Goal: Information Seeking & Learning: Compare options

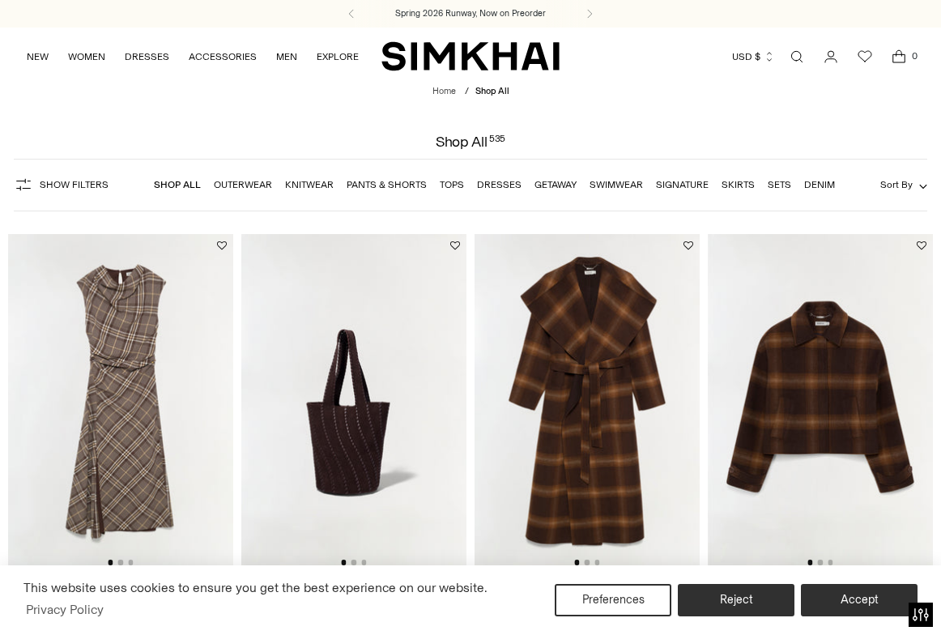
click at [796, 53] on link "Open search modal" at bounding box center [796, 56] width 32 height 32
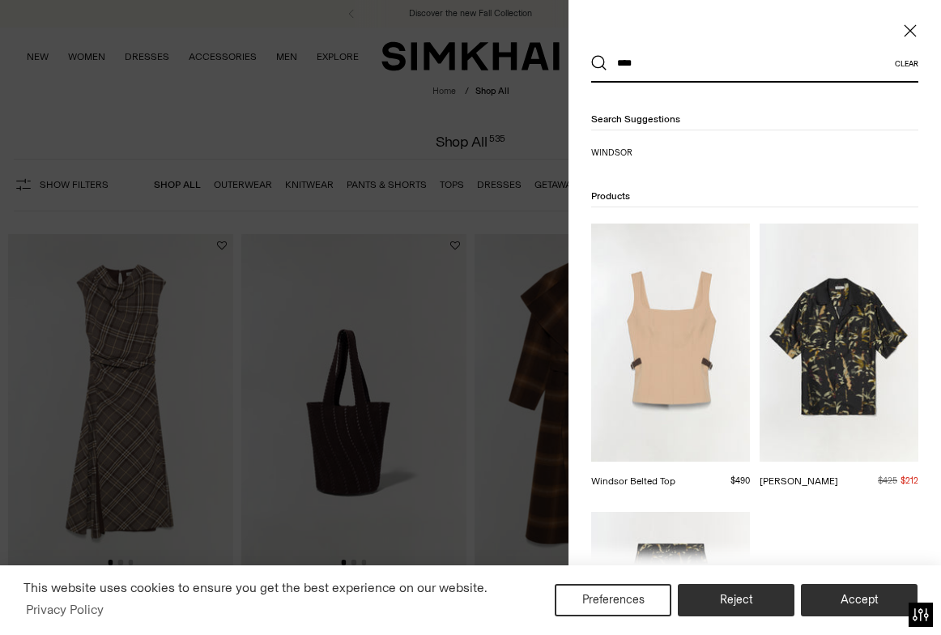
type input "****"
click at [686, 329] on img at bounding box center [670, 342] width 159 height 238
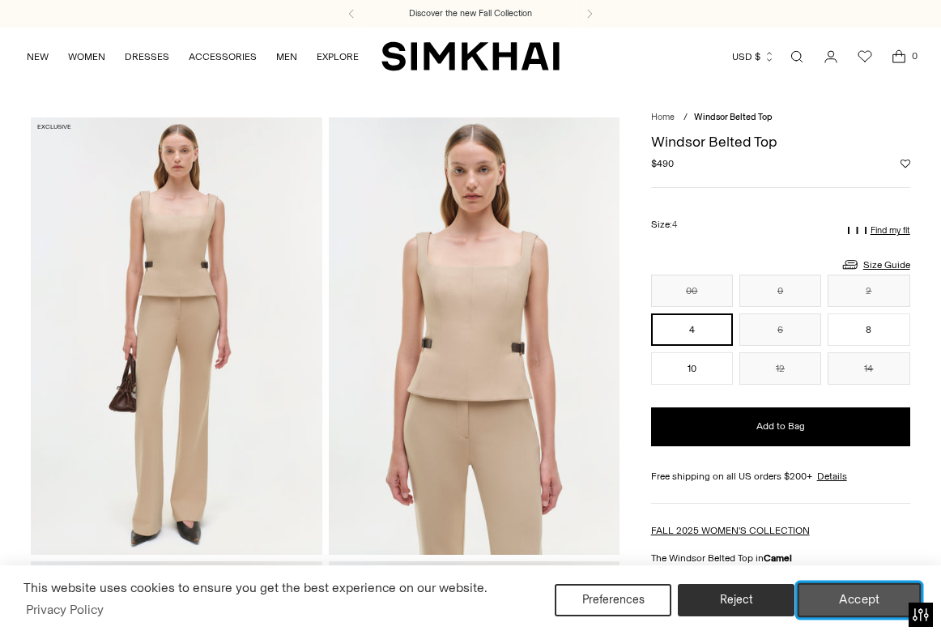
click at [851, 592] on button "Accept" at bounding box center [859, 600] width 124 height 34
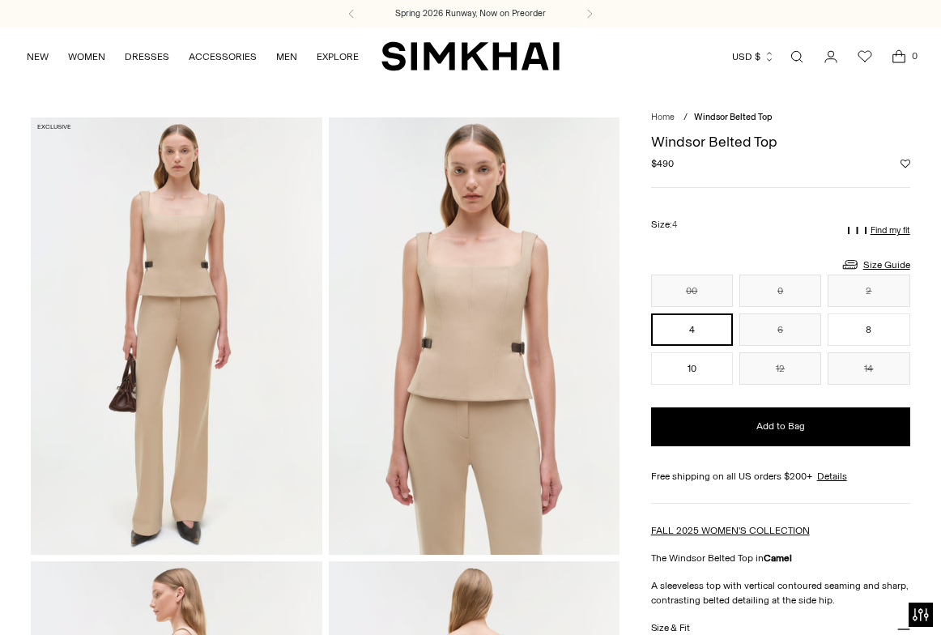
drag, startPoint x: 437, startPoint y: 405, endPoint x: 148, endPoint y: 15, distance: 484.9
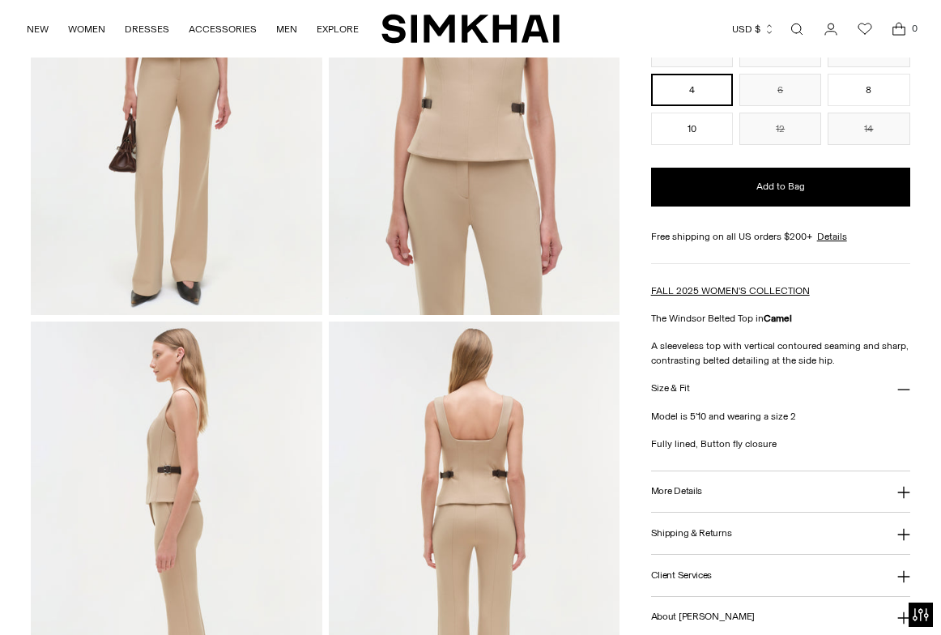
scroll to position [267, 0]
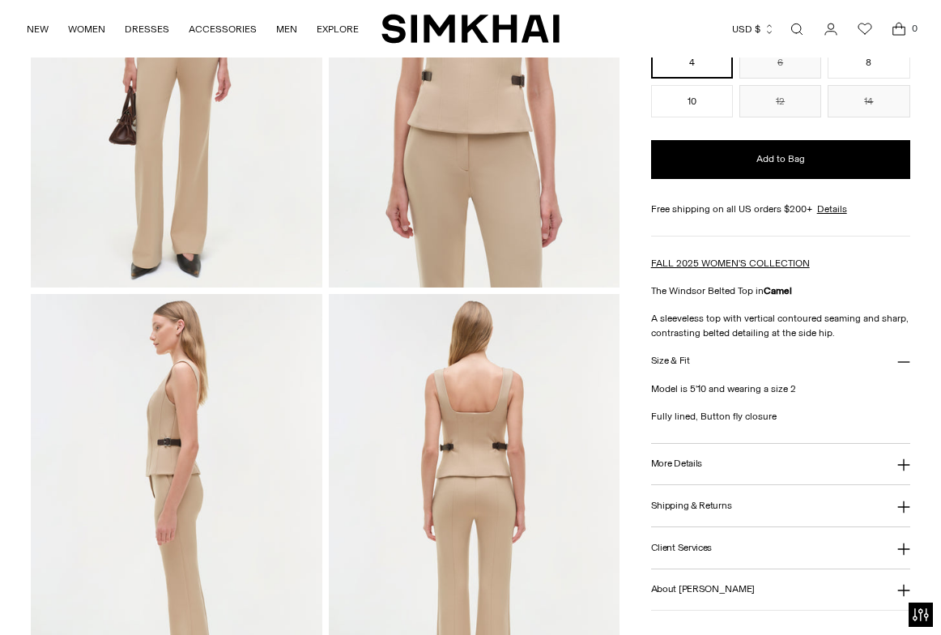
drag, startPoint x: 652, startPoint y: 317, endPoint x: 843, endPoint y: 338, distance: 192.3
click at [843, 338] on p "A sleeveless top with vertical contoured seaming and sharp, contrasting belted …" at bounding box center [780, 325] width 259 height 29
copy span "A sleeveless top with vertical contoured seaming and sharp, contrasting belted …"
click at [691, 365] on button "Size & Fit" at bounding box center [780, 360] width 259 height 41
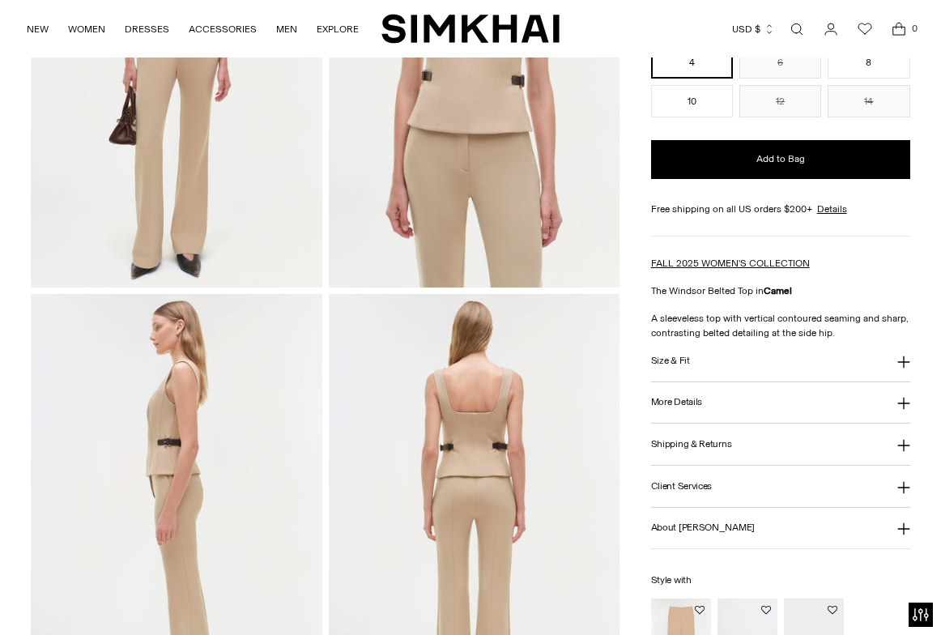
click at [691, 365] on button "Size & Fit" at bounding box center [780, 360] width 259 height 41
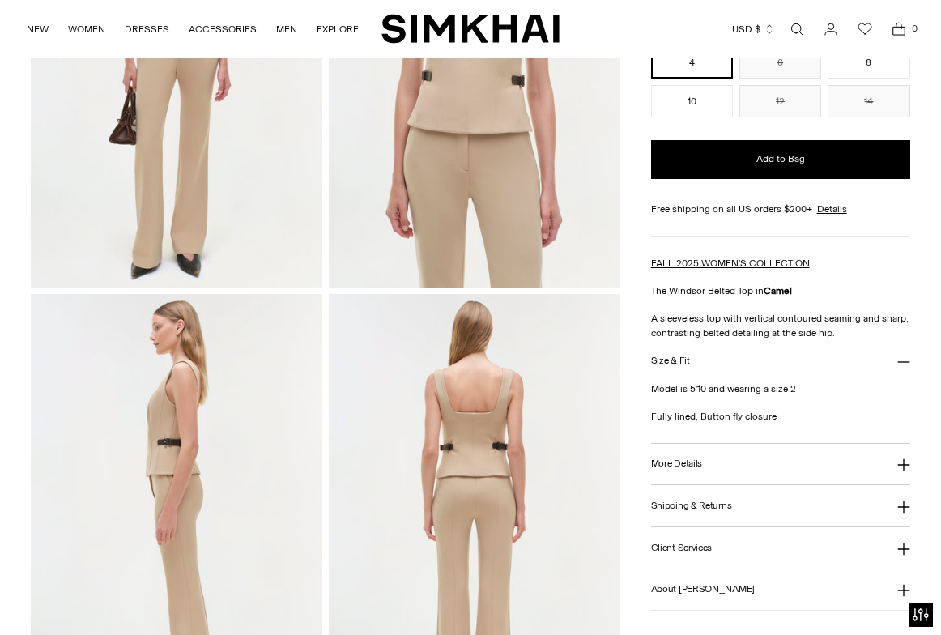
click at [712, 465] on button "More Details" at bounding box center [780, 464] width 259 height 41
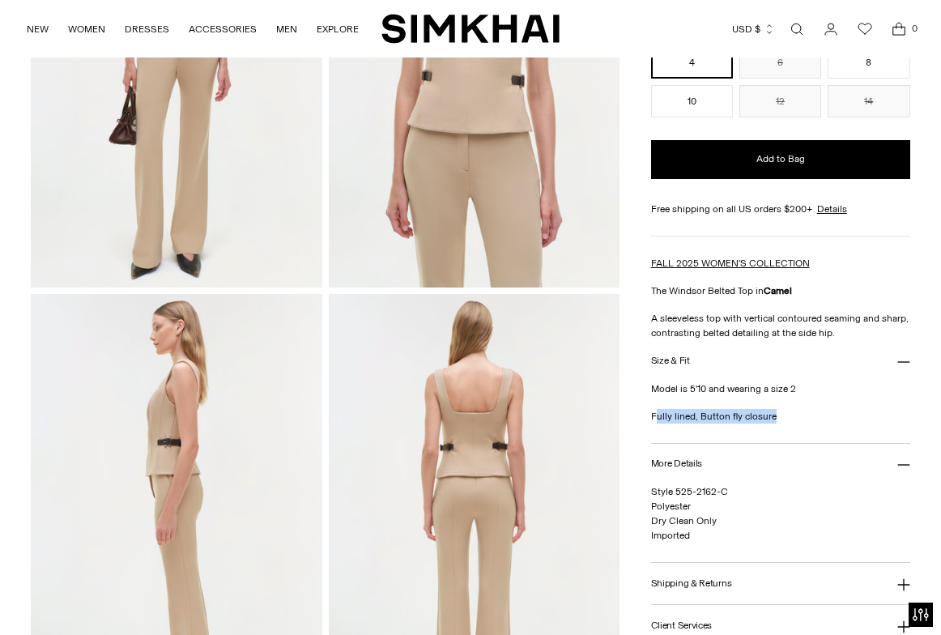
drag, startPoint x: 653, startPoint y: 414, endPoint x: 792, endPoint y: 414, distance: 138.4
click at [792, 414] on p "Fully lined, Button fly closure" at bounding box center [780, 416] width 259 height 15
drag, startPoint x: 651, startPoint y: 415, endPoint x: 788, endPoint y: 413, distance: 136.8
click at [788, 413] on p "Fully lined, Button fly closure" at bounding box center [780, 416] width 259 height 15
copy p "Fully lined, Button fly closure"
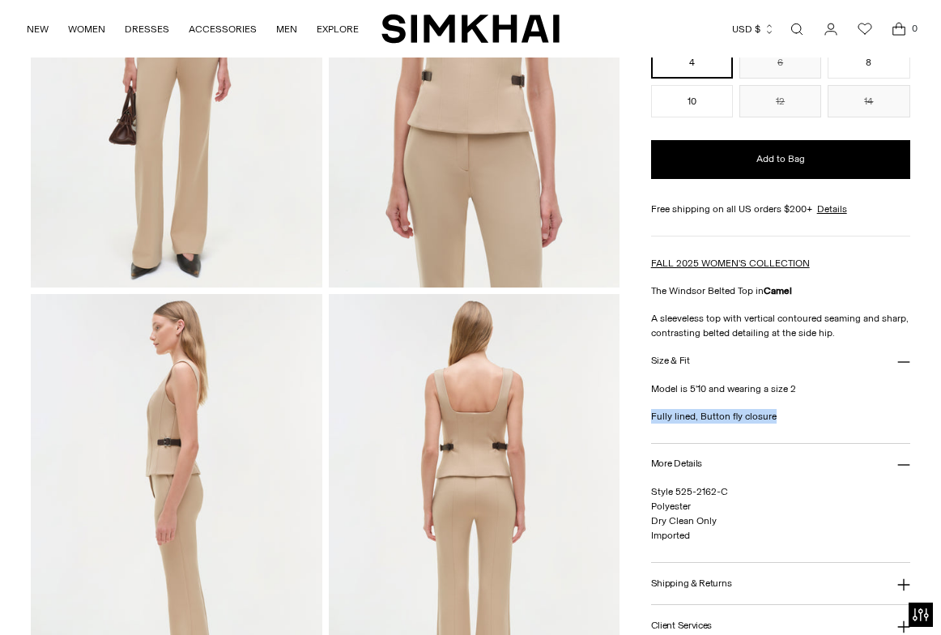
drag, startPoint x: 652, startPoint y: 508, endPoint x: 698, endPoint y: 508, distance: 46.1
click at [698, 508] on p "Style 525-2162-C Polyester Dry Clean Only Imported" at bounding box center [780, 513] width 259 height 58
copy span "Polyester"
drag, startPoint x: 651, startPoint y: 522, endPoint x: 727, endPoint y: 522, distance: 76.1
click at [727, 522] on p "Style 525-2162-C Polyester Dry Clean Only Imported" at bounding box center [780, 513] width 259 height 58
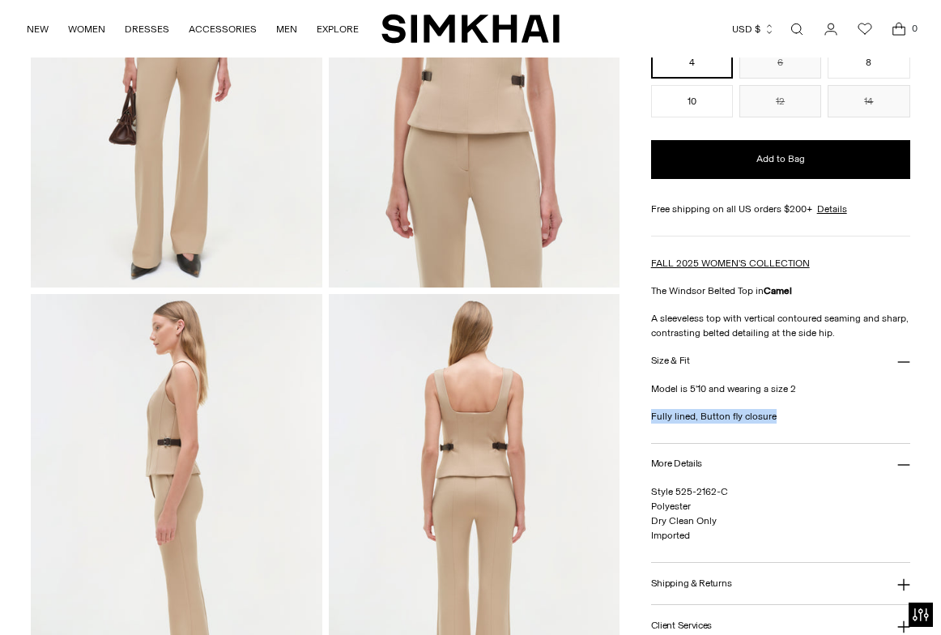
copy span "Dry Clean Only"
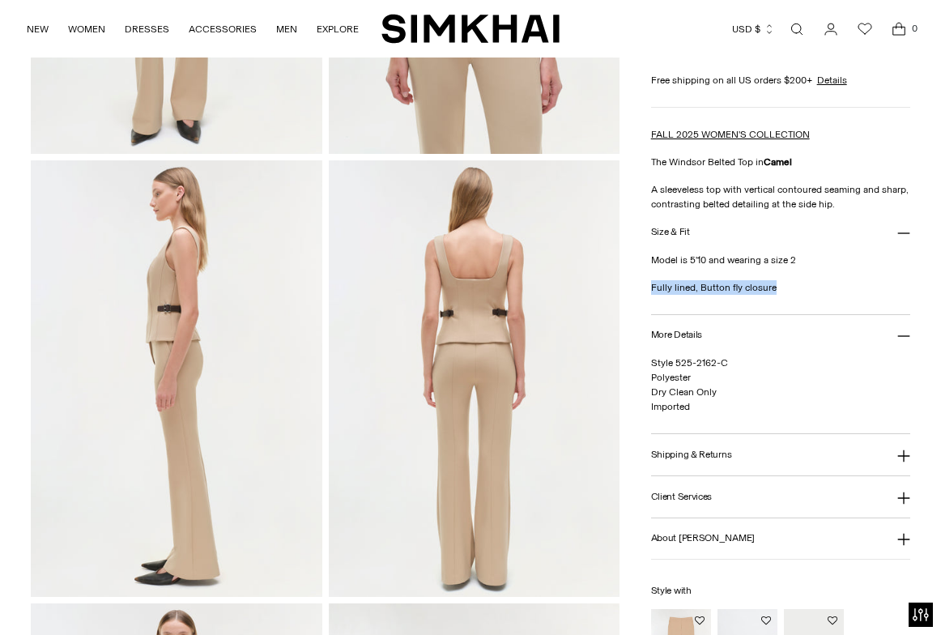
scroll to position [415, 0]
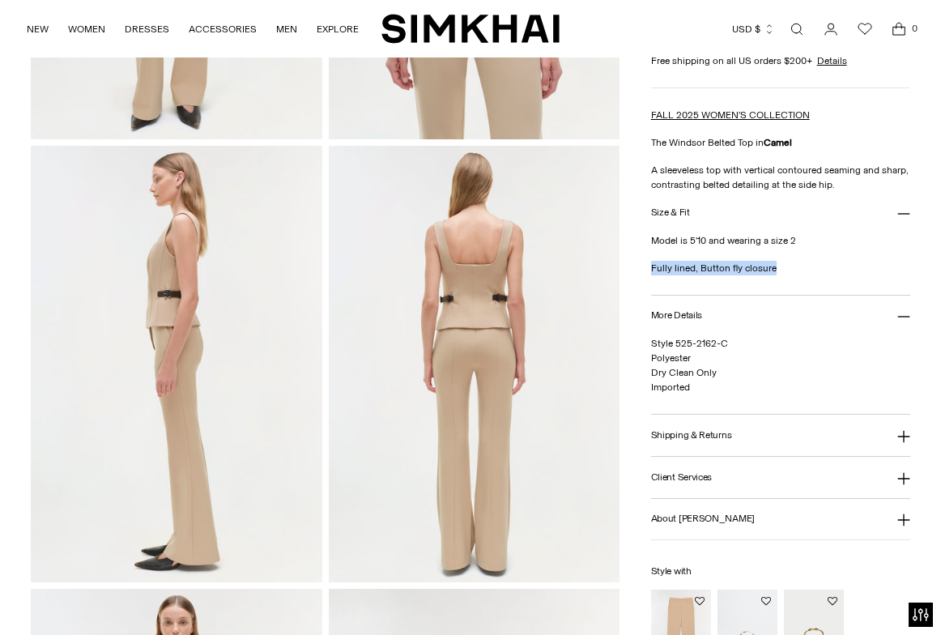
click at [762, 442] on button "Shipping & Returns" at bounding box center [780, 434] width 259 height 41
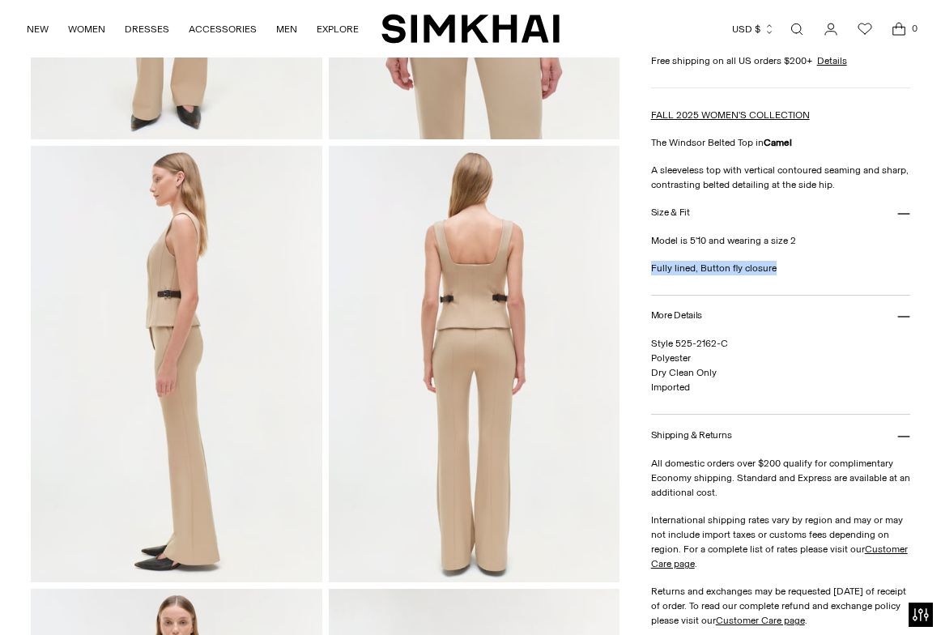
click at [762, 441] on button "Shipping & Returns" at bounding box center [780, 434] width 259 height 41
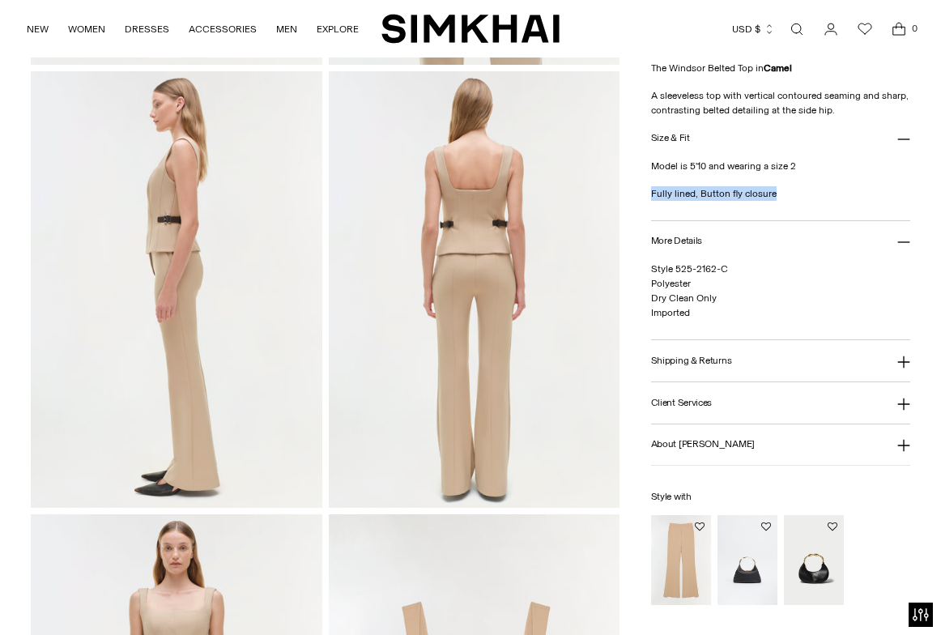
scroll to position [503, 0]
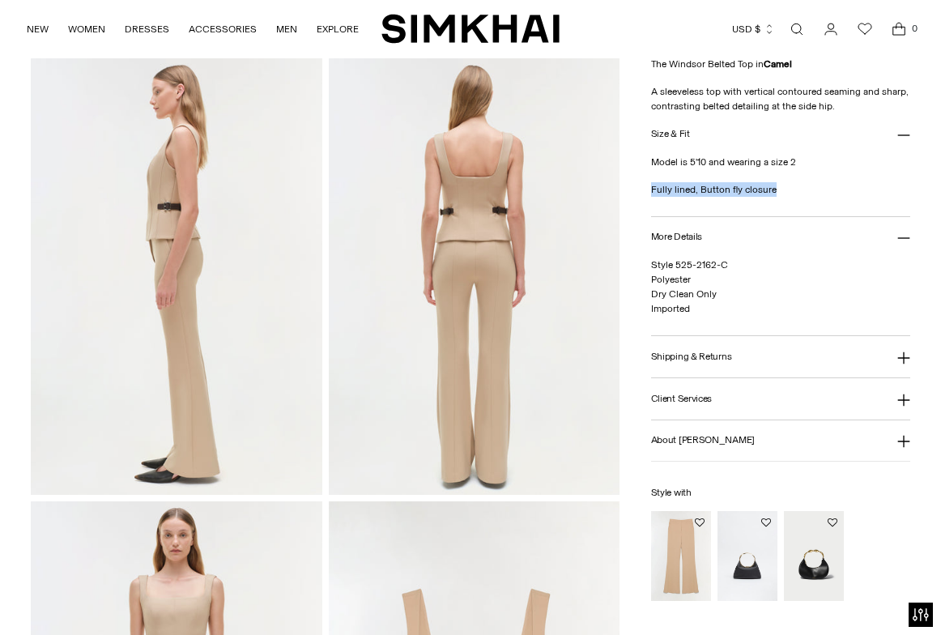
click at [762, 441] on button "About [PERSON_NAME]" at bounding box center [780, 440] width 259 height 41
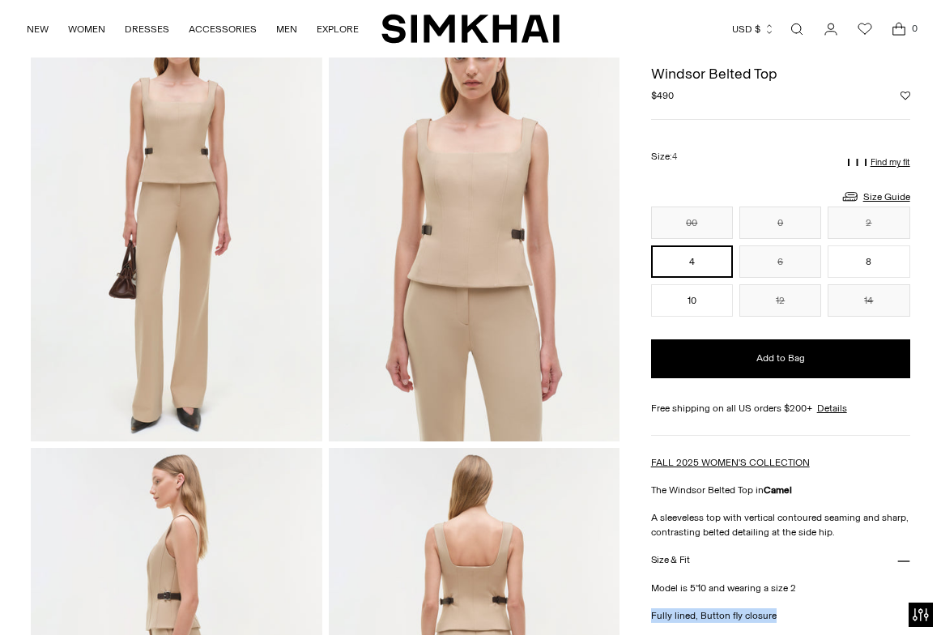
scroll to position [0, 0]
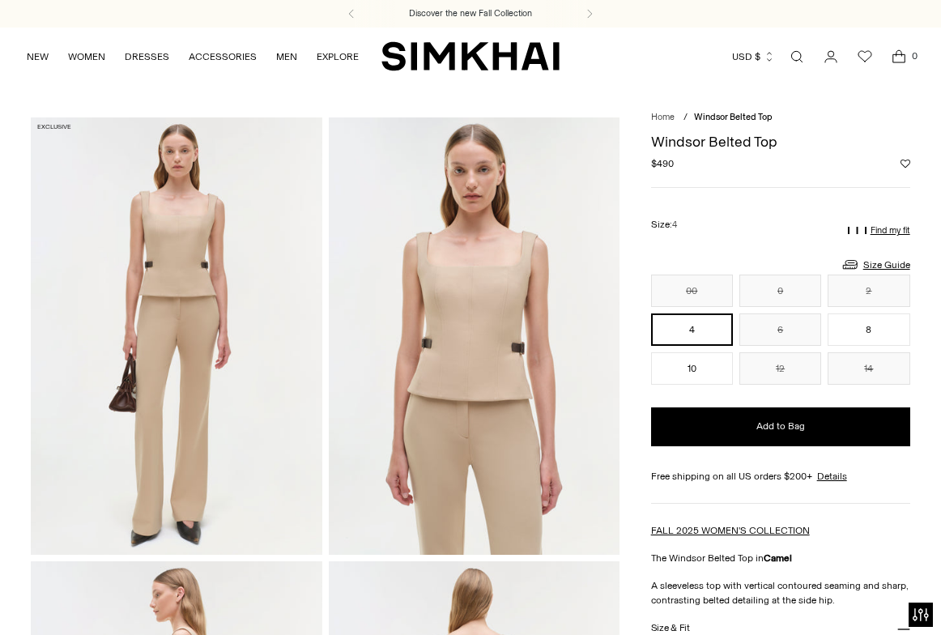
click at [797, 52] on link "Open search modal" at bounding box center [796, 56] width 32 height 32
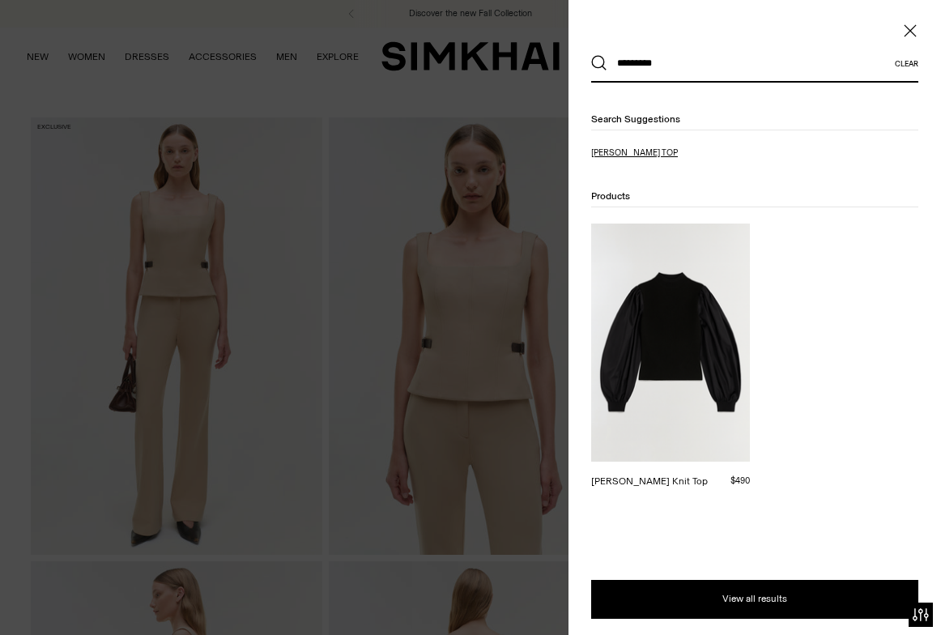
type input "*********"
click at [622, 147] on p "jackie to p" at bounding box center [670, 153] width 159 height 13
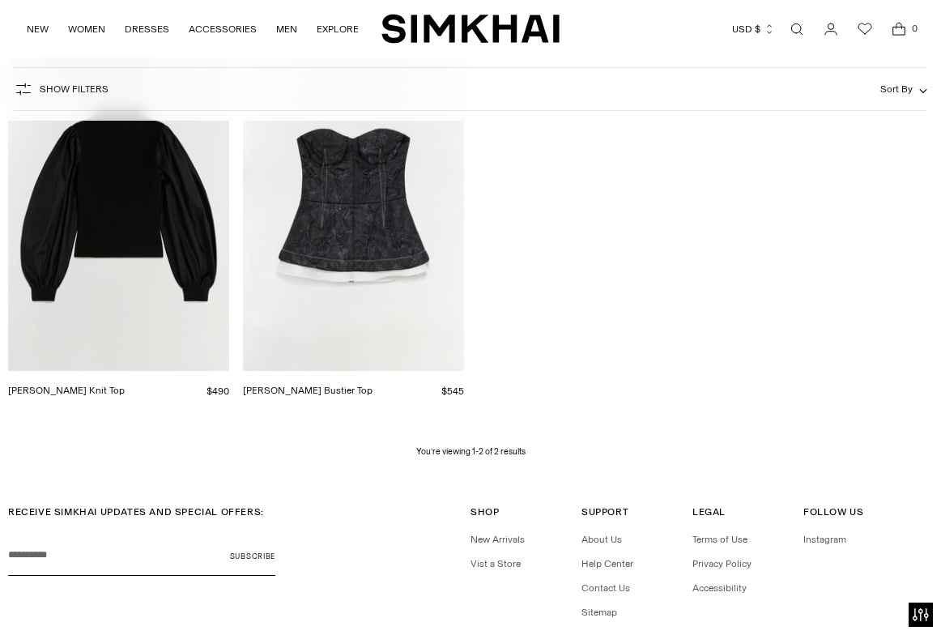
scroll to position [271, 0]
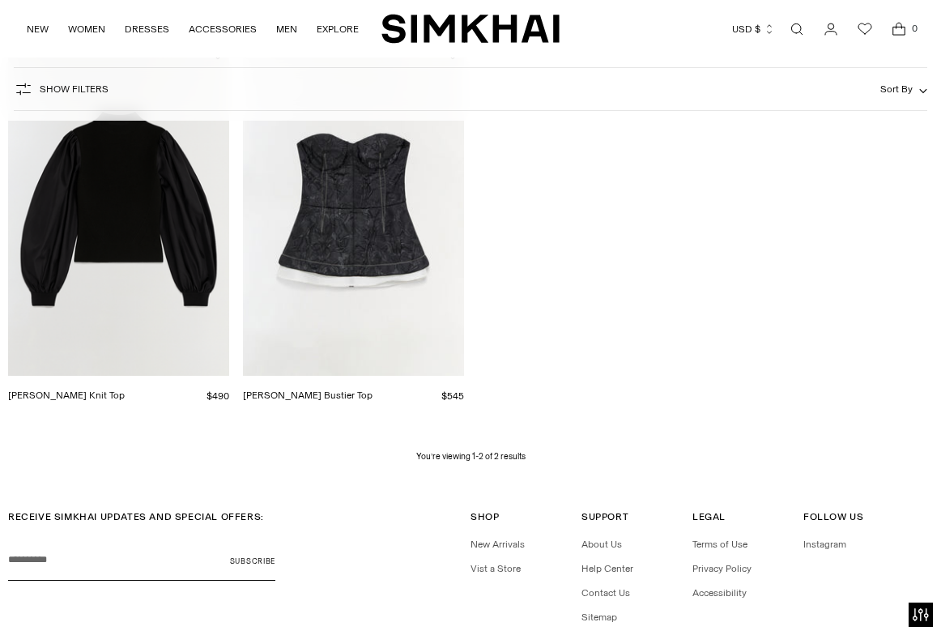
click at [125, 389] on link "[PERSON_NAME] Knit Top" at bounding box center [66, 394] width 117 height 11
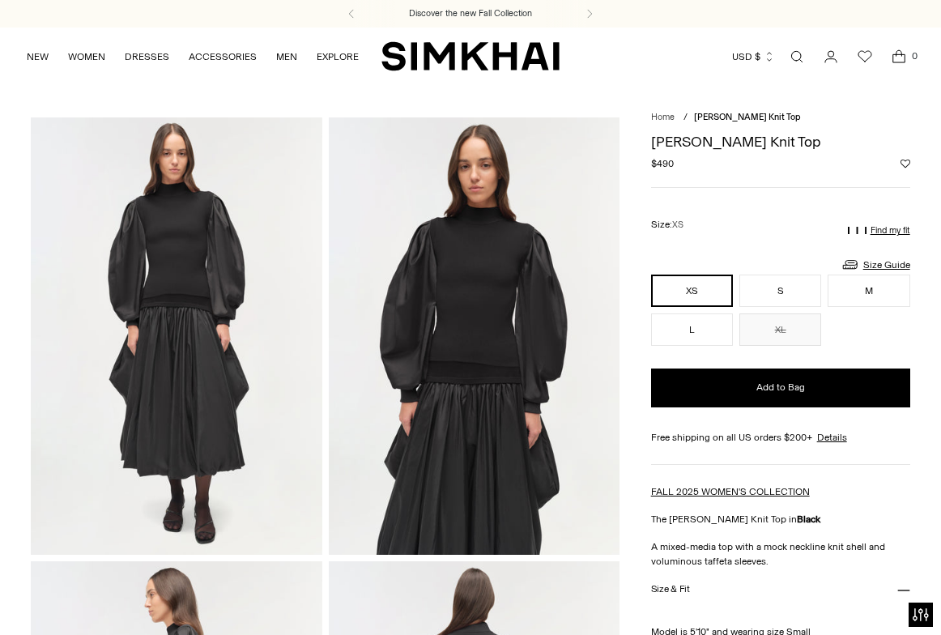
click at [793, 54] on link "Open search modal" at bounding box center [796, 56] width 32 height 32
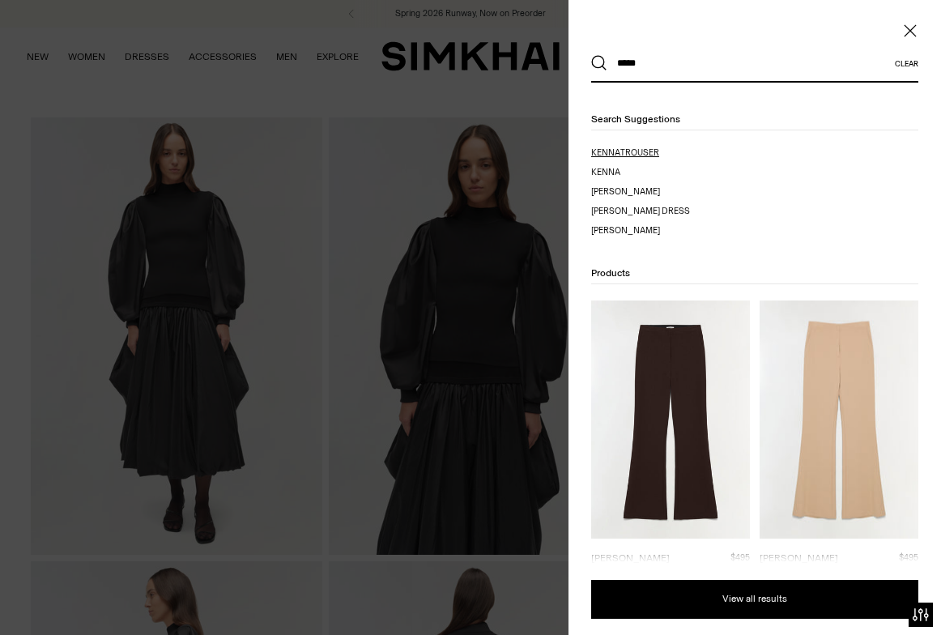
type input "*****"
click at [647, 147] on span "trouser" at bounding box center [639, 152] width 39 height 11
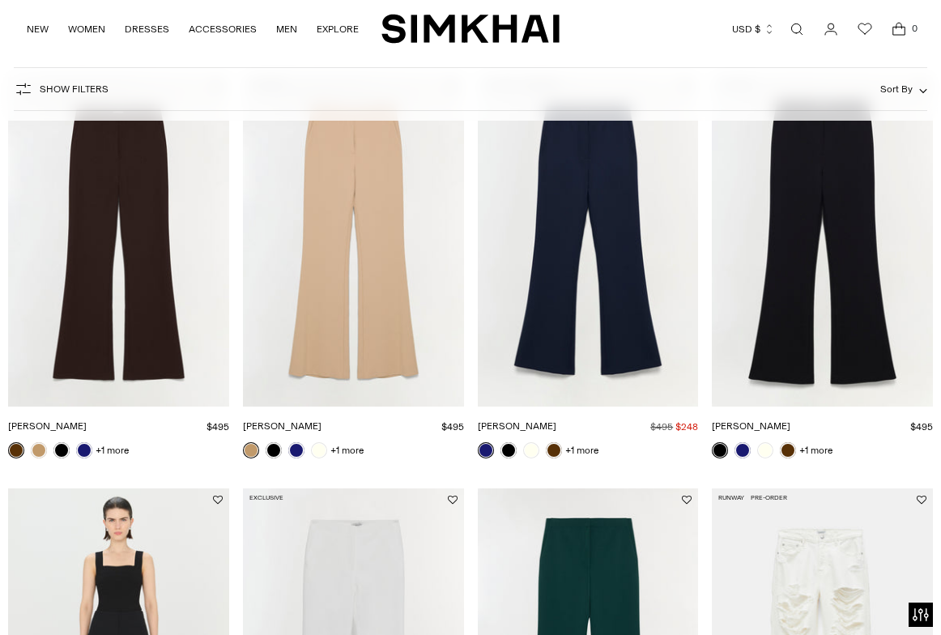
scroll to position [239, 0]
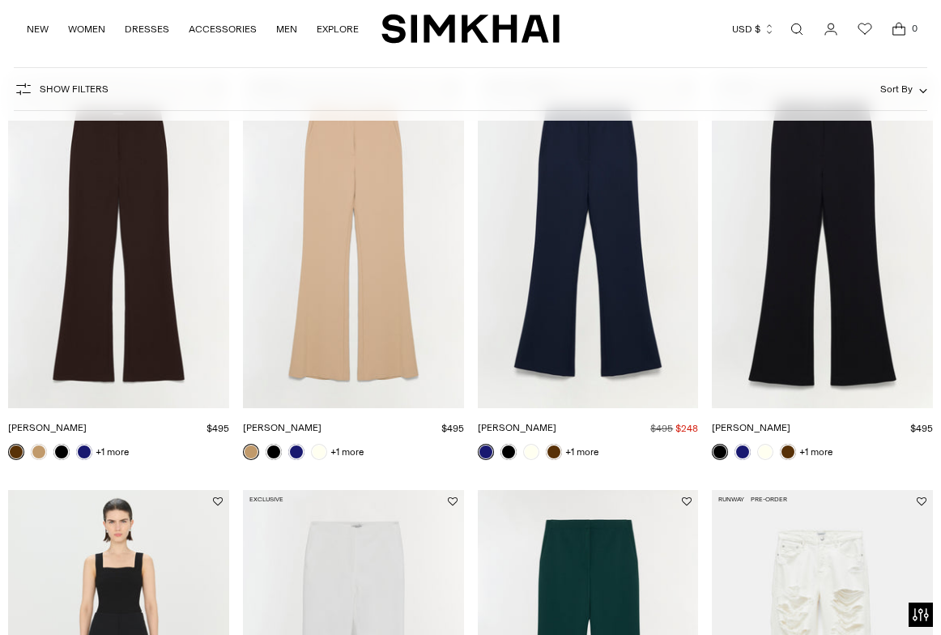
click at [321, 422] on link "[PERSON_NAME]" at bounding box center [282, 427] width 79 height 11
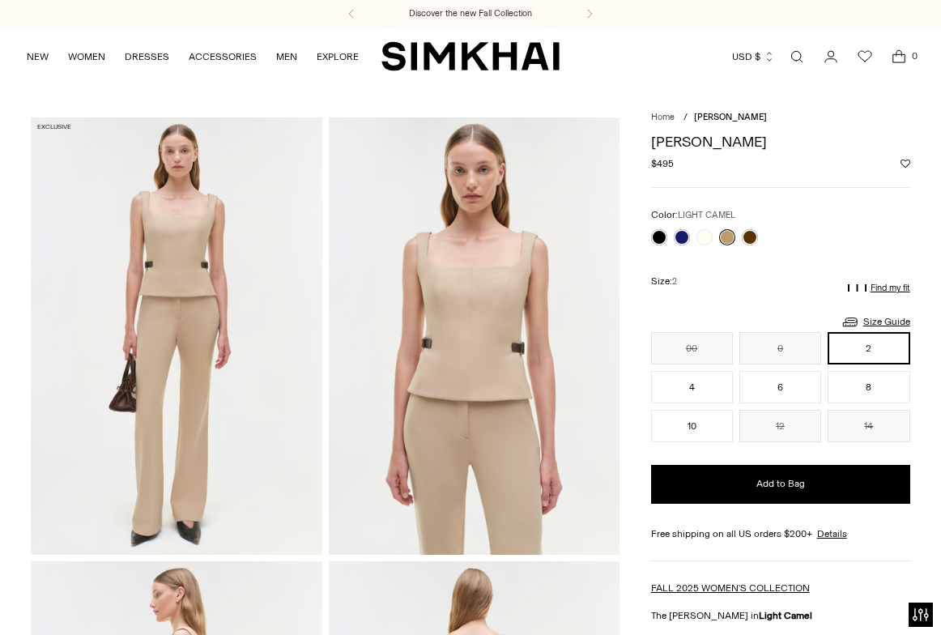
drag, startPoint x: 437, startPoint y: 379, endPoint x: 91, endPoint y: 19, distance: 499.8
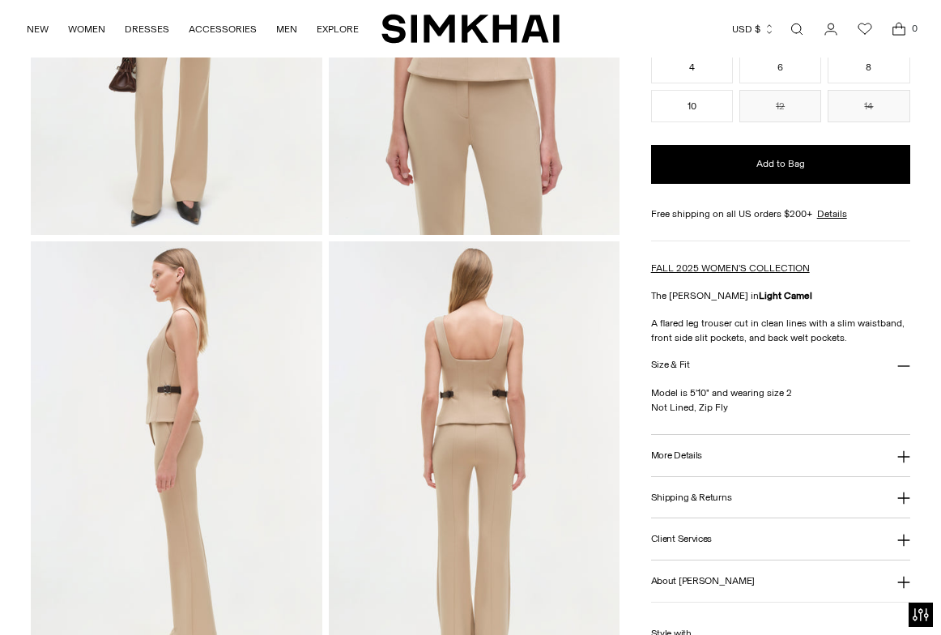
scroll to position [327, 0]
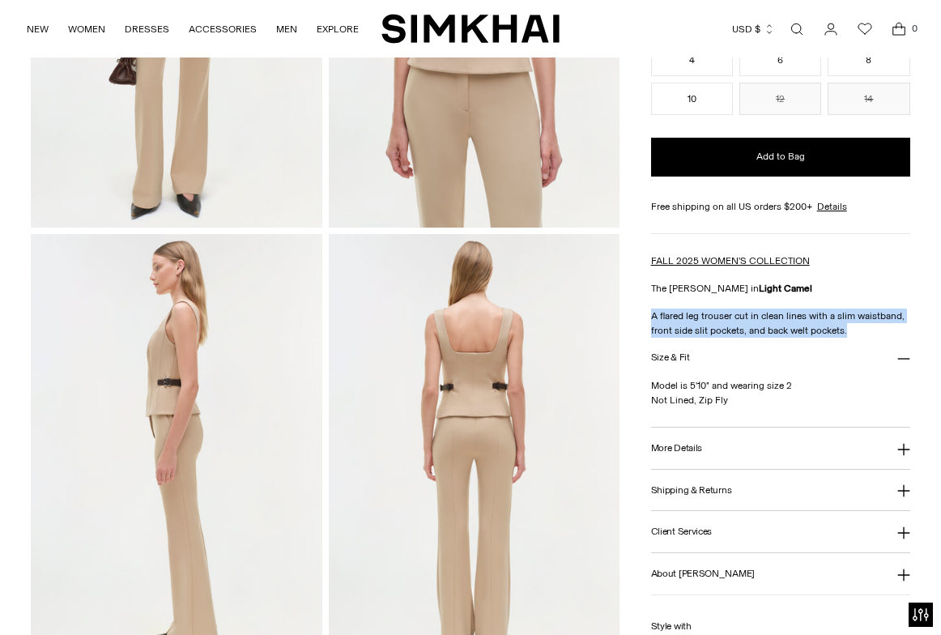
drag, startPoint x: 652, startPoint y: 312, endPoint x: 906, endPoint y: 334, distance: 255.2
click at [906, 334] on p "A flared leg trouser cut in clean lines with a slim waistband, front side slit …" at bounding box center [780, 322] width 259 height 29
click at [665, 300] on div "FALL 2025 WOMEN'S COLLECTION The Kenna Trouser in Light Camel A flared leg trou…" at bounding box center [780, 295] width 259 height 84
drag, startPoint x: 650, startPoint y: 287, endPoint x: 855, endPoint y: 327, distance: 208.8
click at [855, 327] on div "FALL 2025 WOMEN'S COLLECTION The Kenna Trouser in Light Camel A flared leg trou…" at bounding box center [780, 295] width 259 height 84
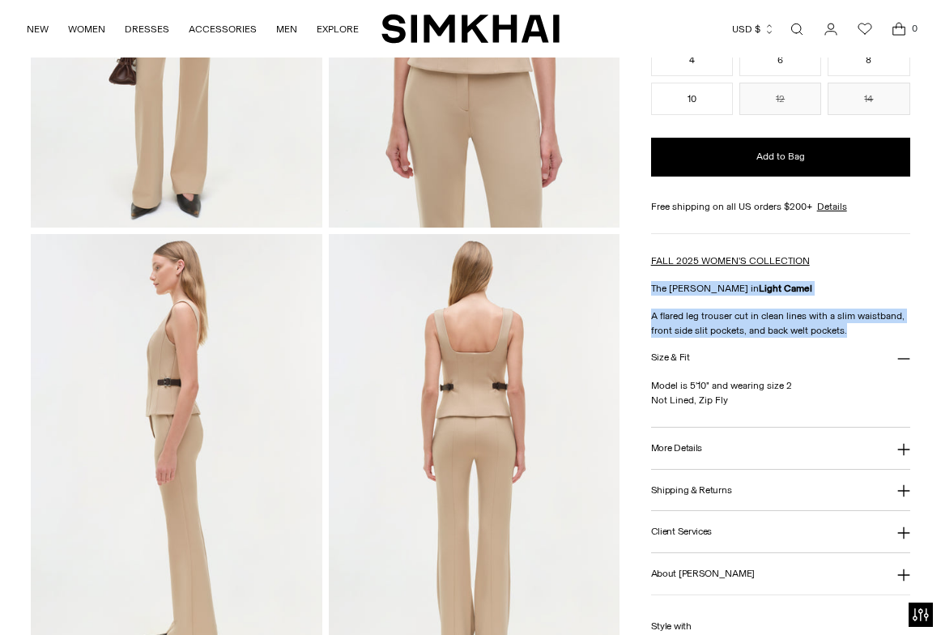
copy div "The Kenna Trouser in Light Camel A flared leg trouser cut in clean lines with a…"
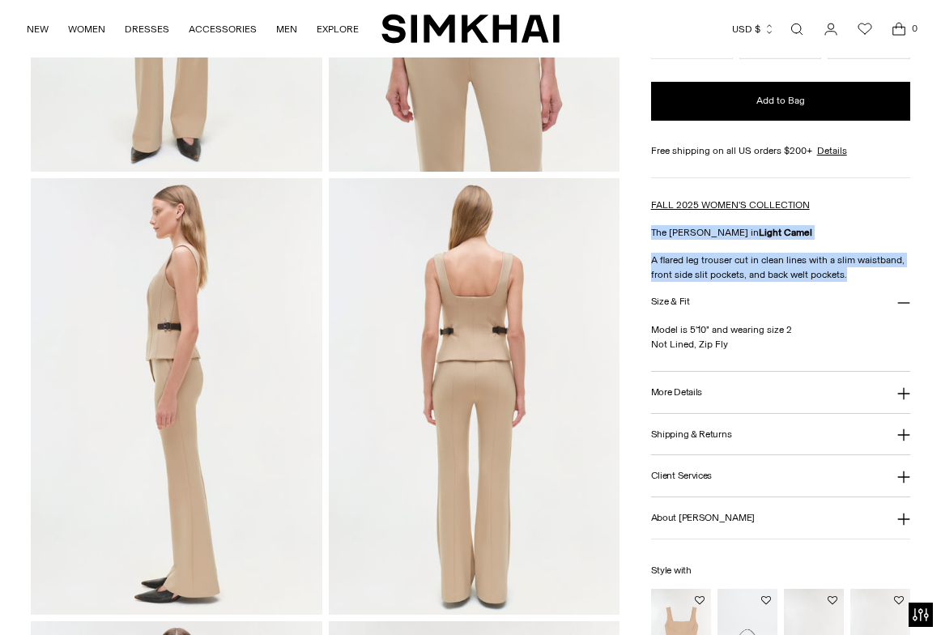
scroll to position [389, 0]
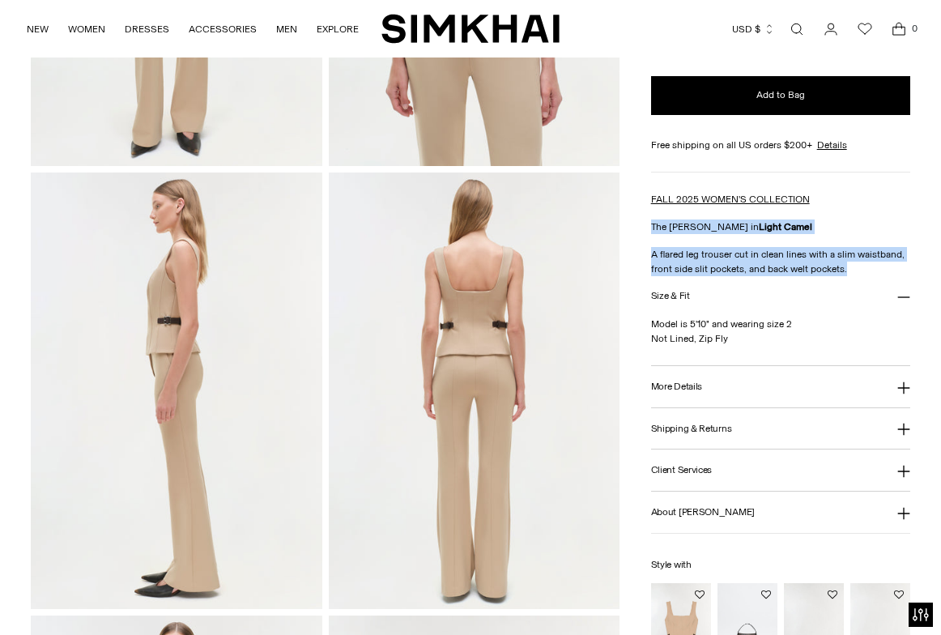
click at [725, 393] on button "More Details" at bounding box center [780, 386] width 259 height 41
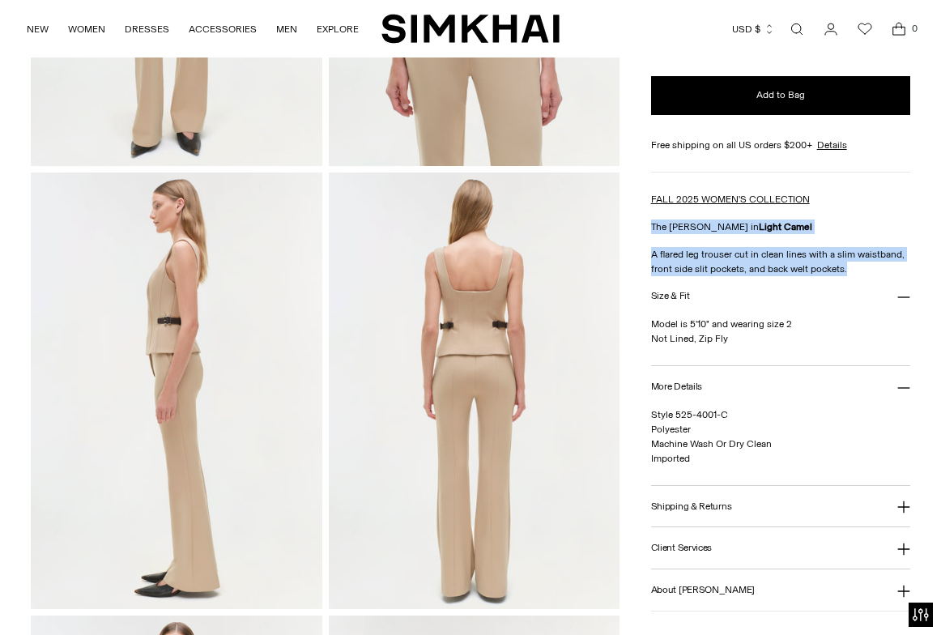
drag, startPoint x: 650, startPoint y: 338, endPoint x: 733, endPoint y: 337, distance: 83.4
click at [733, 337] on p "Model is 5'10" and wearing size 2 Not Lined, Zip Fly" at bounding box center [780, 331] width 259 height 29
copy p "Not Lined, Zip Fly"
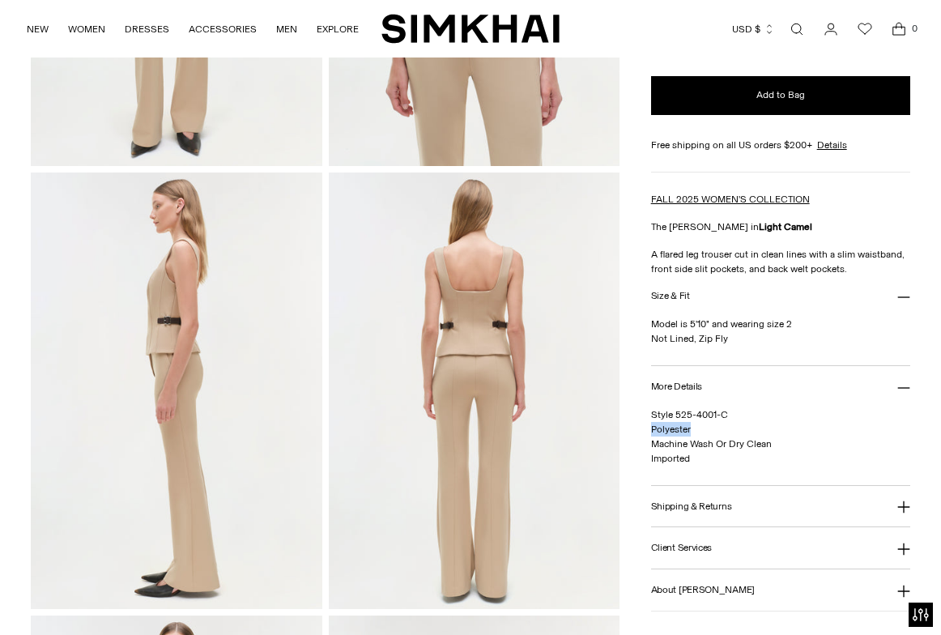
drag, startPoint x: 650, startPoint y: 427, endPoint x: 717, endPoint y: 427, distance: 67.2
click at [717, 427] on p "Style 525-4001-C Polyester Machine Wash Or Dry Clean Imported" at bounding box center [780, 436] width 259 height 58
copy span "Polyester"
drag, startPoint x: 649, startPoint y: 442, endPoint x: 790, endPoint y: 442, distance: 140.9
click at [790, 442] on div "Home / Kenna Trouser Kenna Trouser Regular price $495 Unit price / per Exclusive" at bounding box center [470, 390] width 878 height 1323
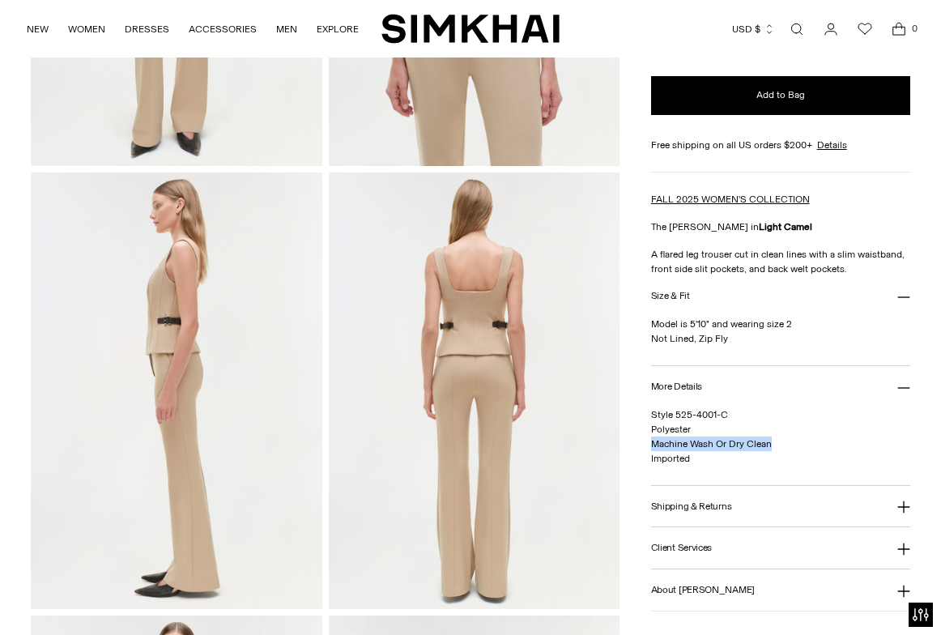
copy span "Machine Wash Or Dry Clean"
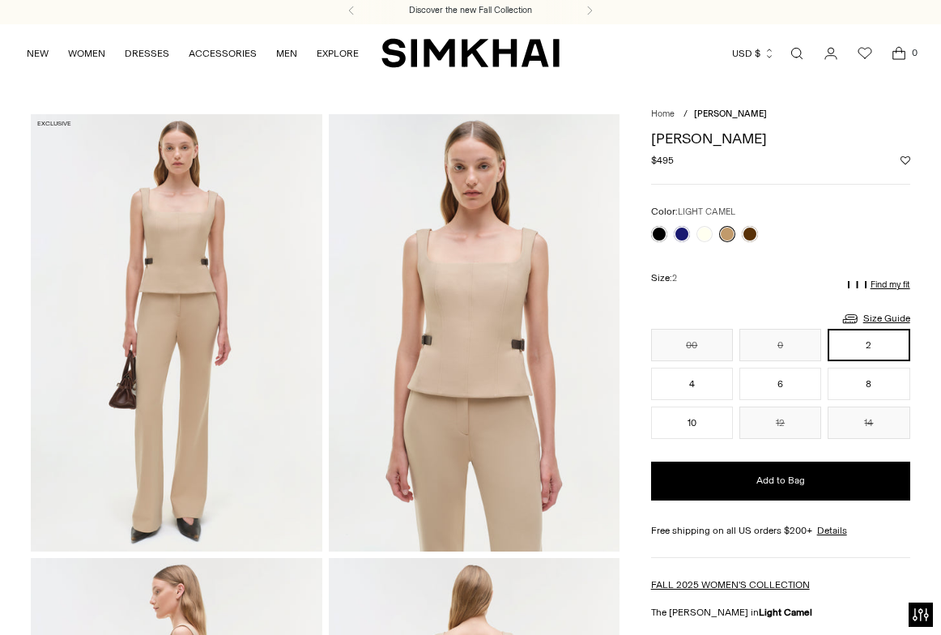
scroll to position [0, 0]
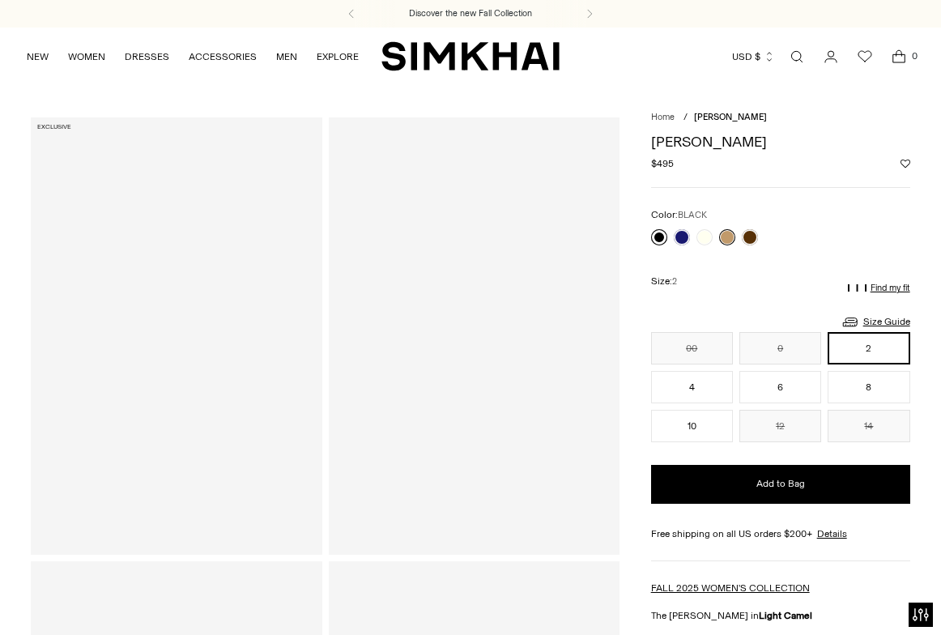
click at [660, 232] on link at bounding box center [659, 237] width 16 height 16
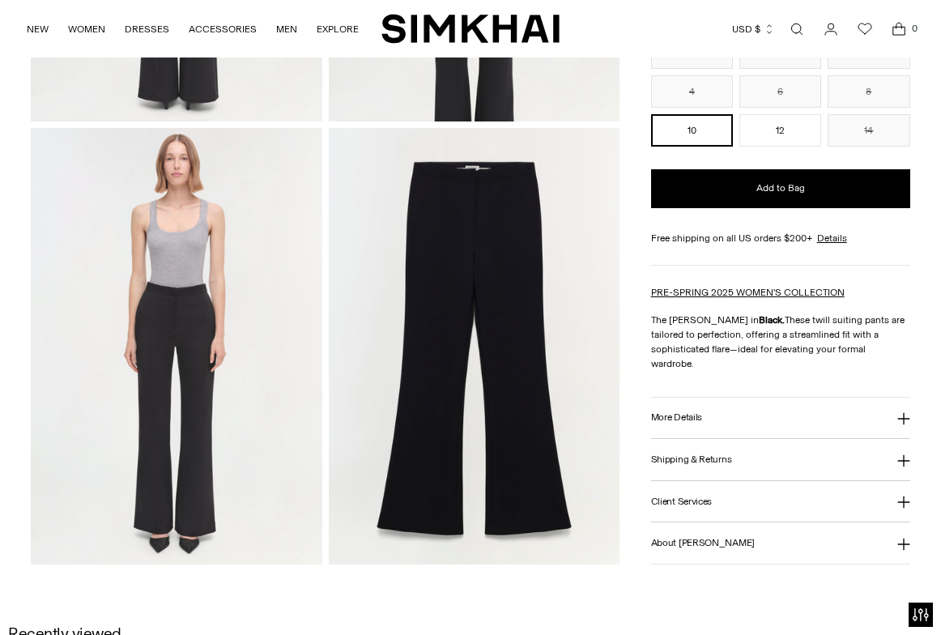
scroll to position [940, 0]
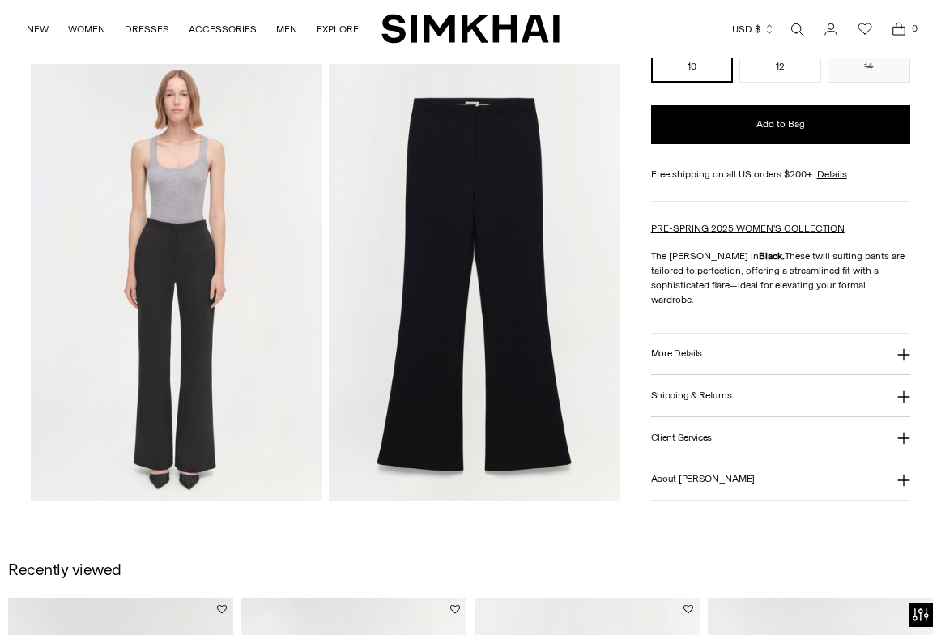
drag, startPoint x: 453, startPoint y: 327, endPoint x: 357, endPoint y: 10, distance: 331.4
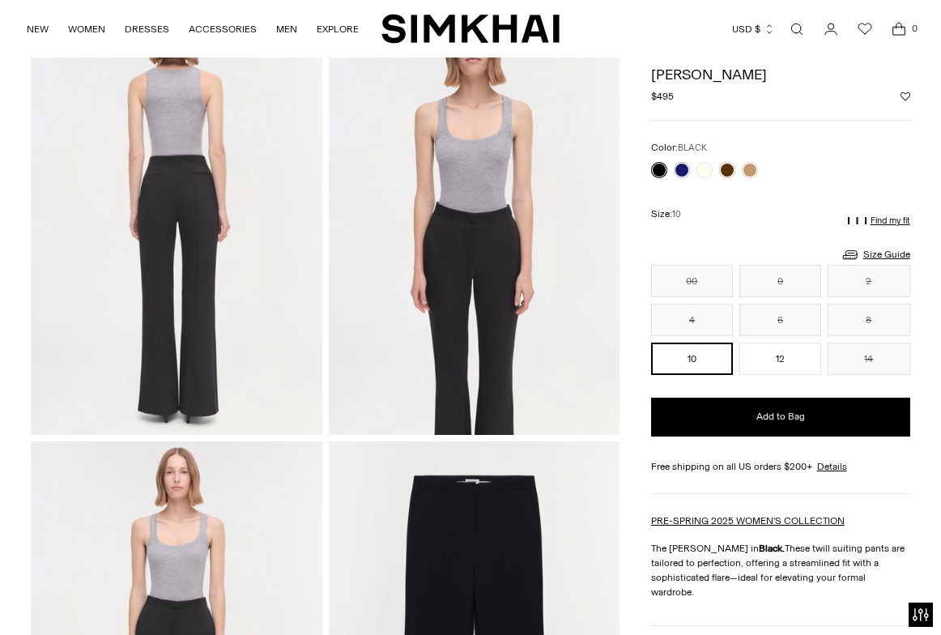
scroll to position [558, 0]
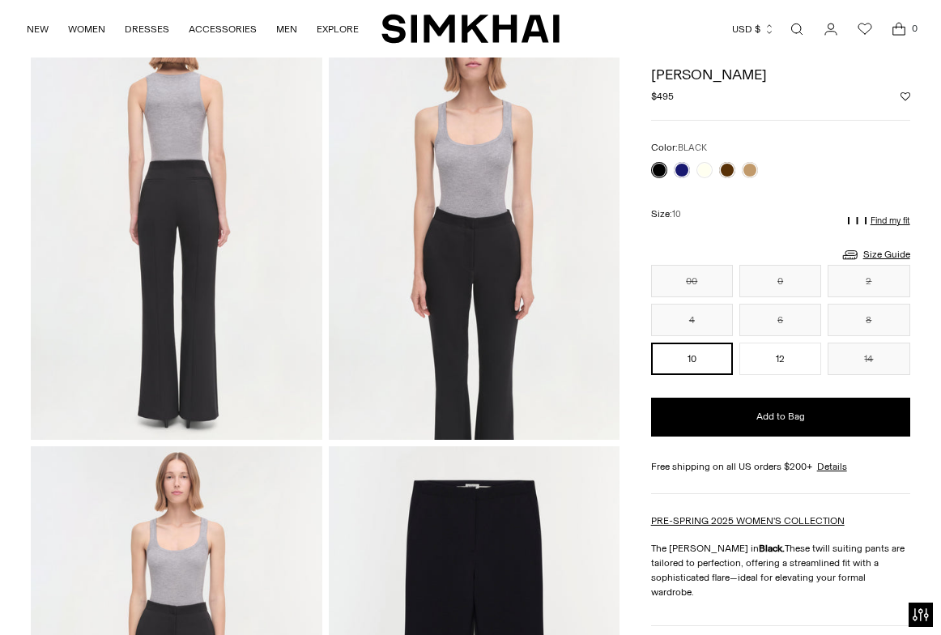
click at [787, 24] on link "Open search modal" at bounding box center [796, 29] width 32 height 32
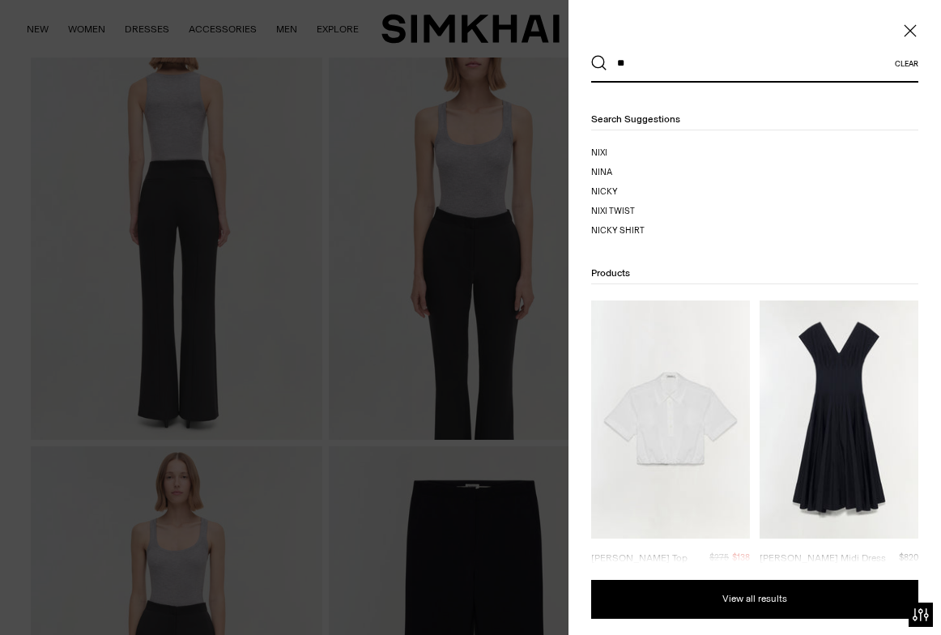
type input "*"
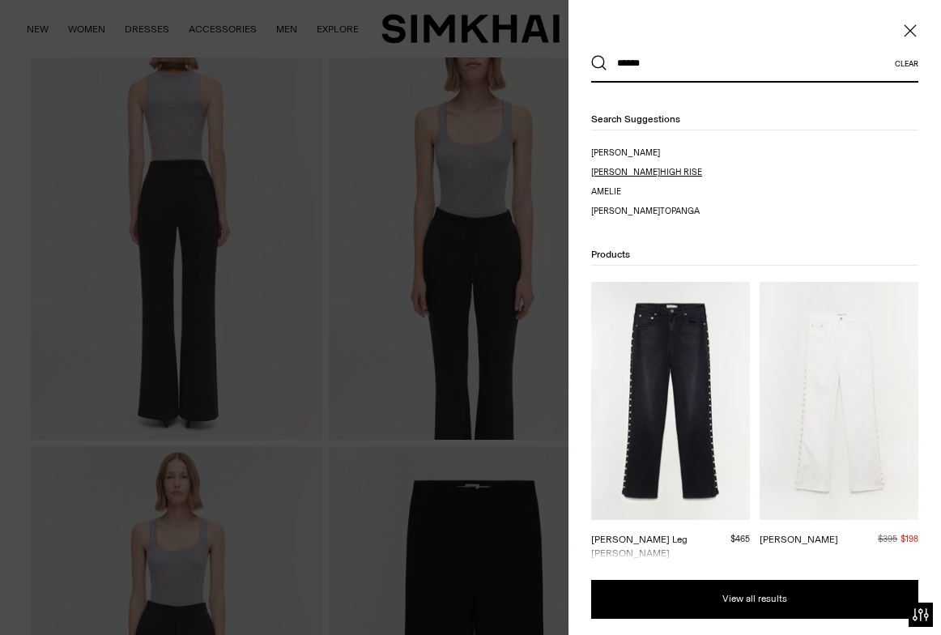
type input "******"
click at [621, 168] on mark "[PERSON_NAME]" at bounding box center [625, 172] width 69 height 11
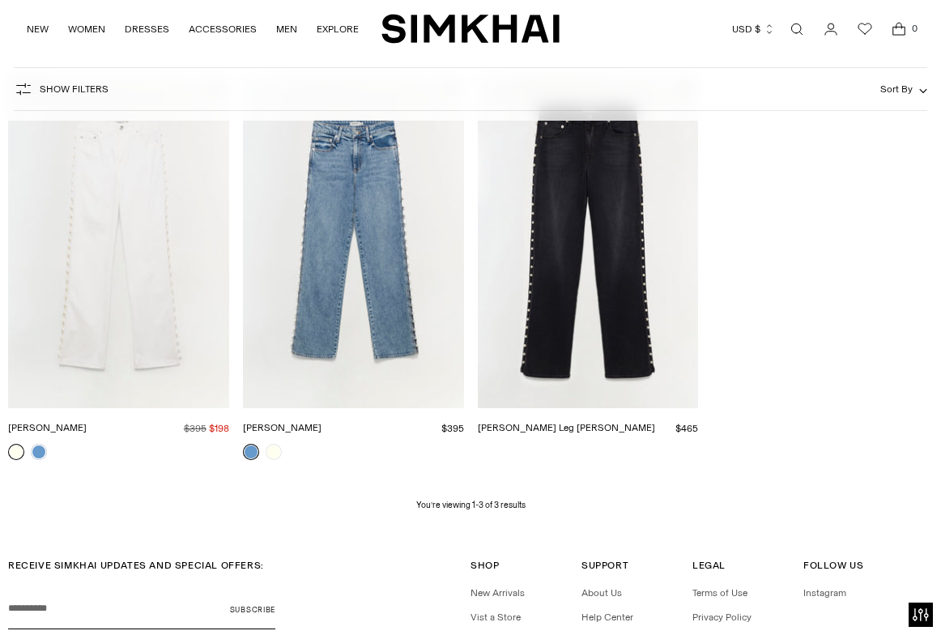
scroll to position [234, 0]
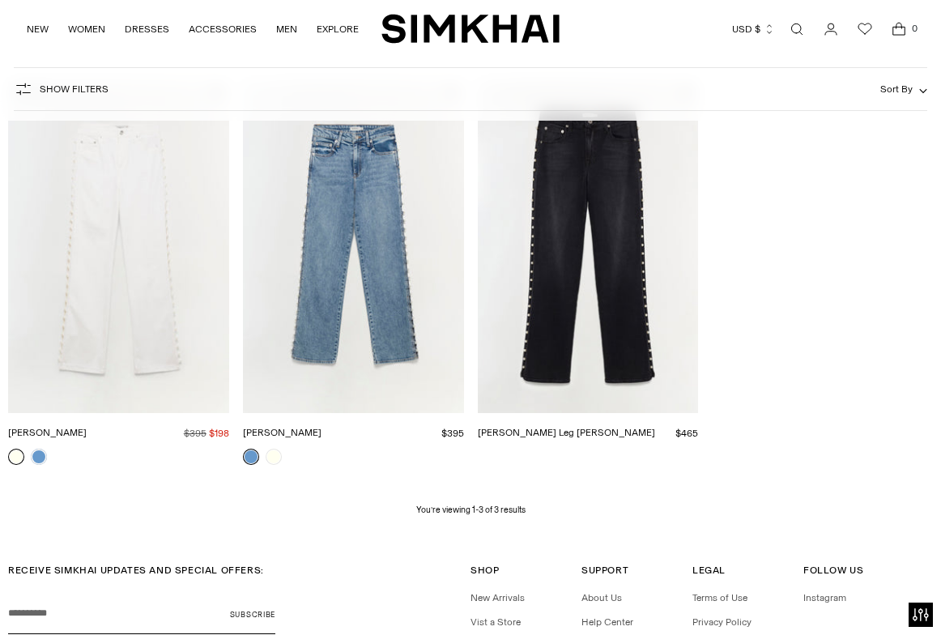
click at [550, 427] on link "[PERSON_NAME] Leg [PERSON_NAME]" at bounding box center [566, 432] width 177 height 11
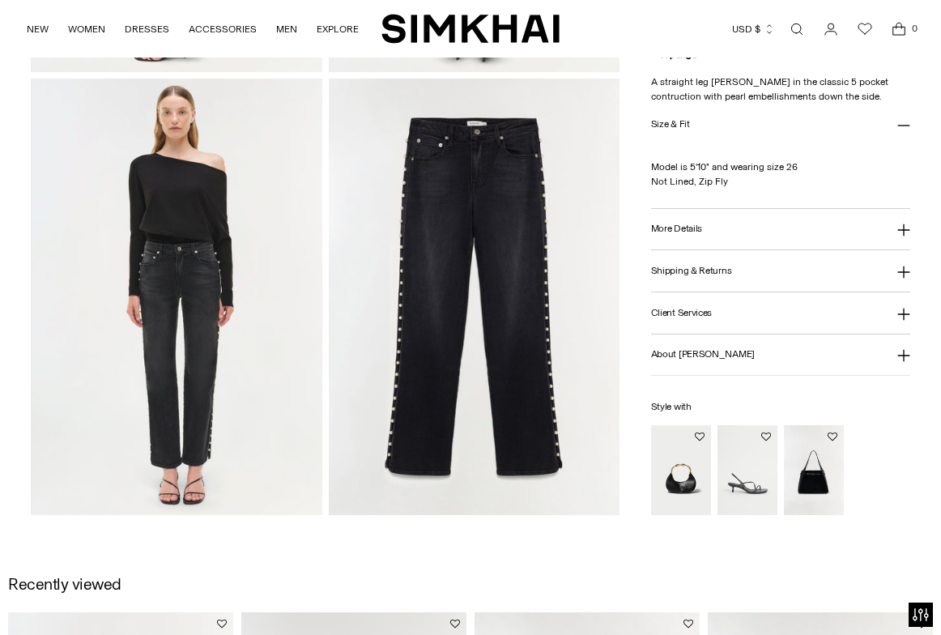
scroll to position [943, 0]
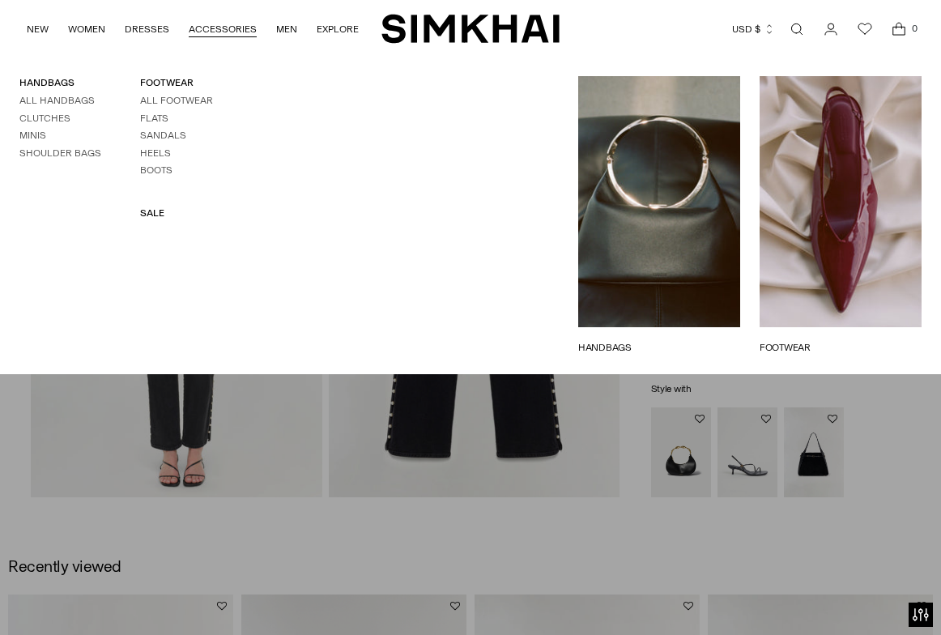
drag, startPoint x: 448, startPoint y: 358, endPoint x: 214, endPoint y: 15, distance: 415.8
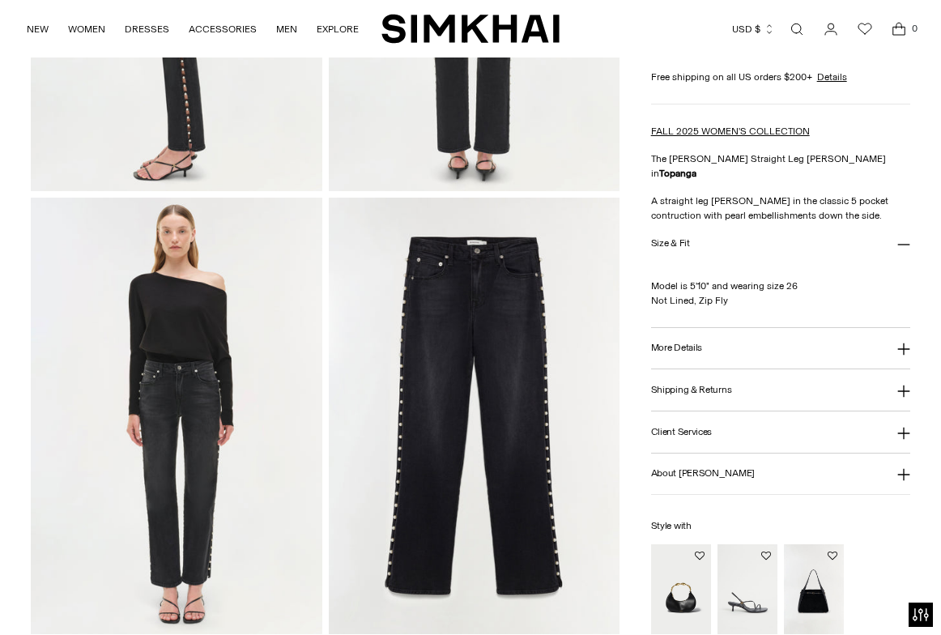
scroll to position [801, 0]
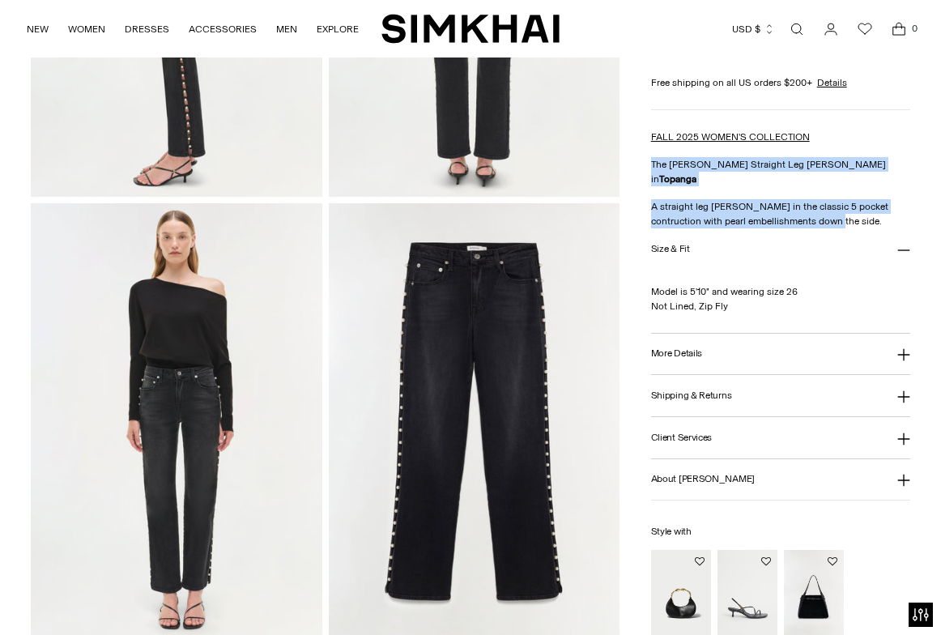
drag, startPoint x: 652, startPoint y: 175, endPoint x: 846, endPoint y: 215, distance: 198.3
click at [846, 215] on div "FALL 2025 WOMEN'S COLLECTION The Amelia Straight Leg Jean in Topanga A straight…" at bounding box center [780, 179] width 259 height 99
copy div "The Amelia Straight Leg Jean in Topanga A straight leg jean in the classic 5 po…"
click at [785, 341] on button "More Details" at bounding box center [780, 353] width 259 height 41
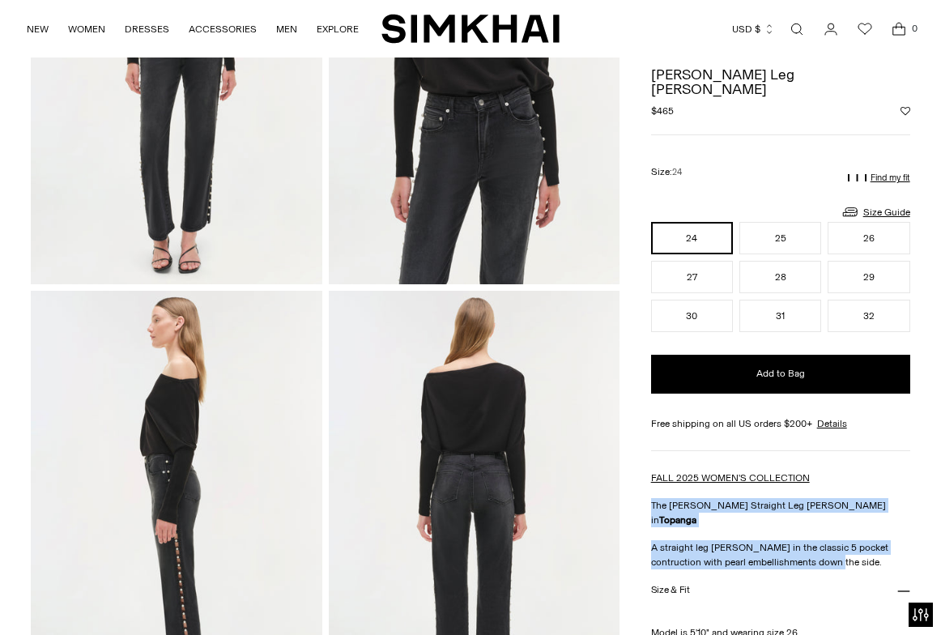
scroll to position [0, 0]
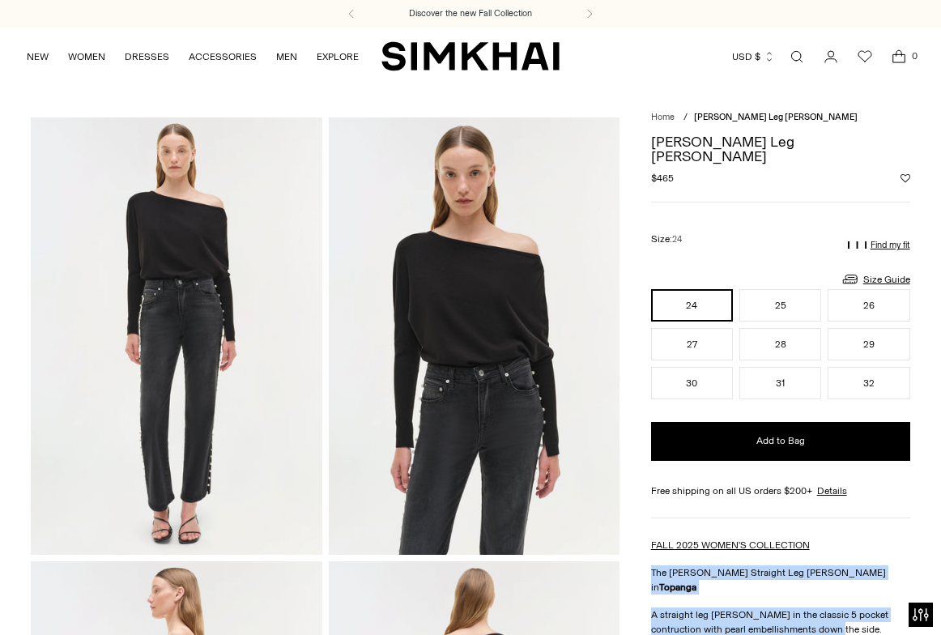
click at [863, 55] on icon "Wishlist" at bounding box center [864, 56] width 19 height 19
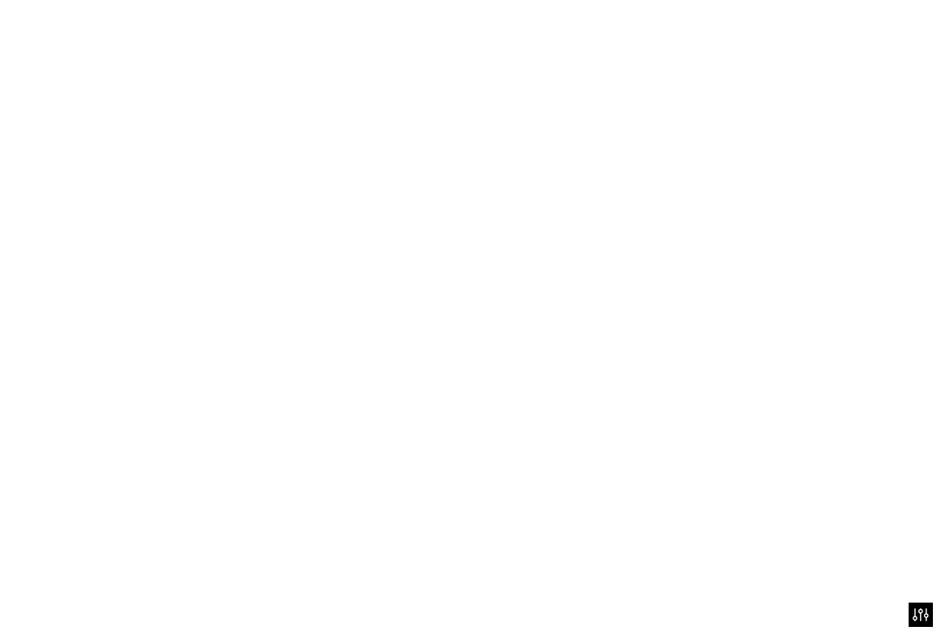
click at [863, 55] on icon "Wishlist" at bounding box center [864, 56] width 19 height 19
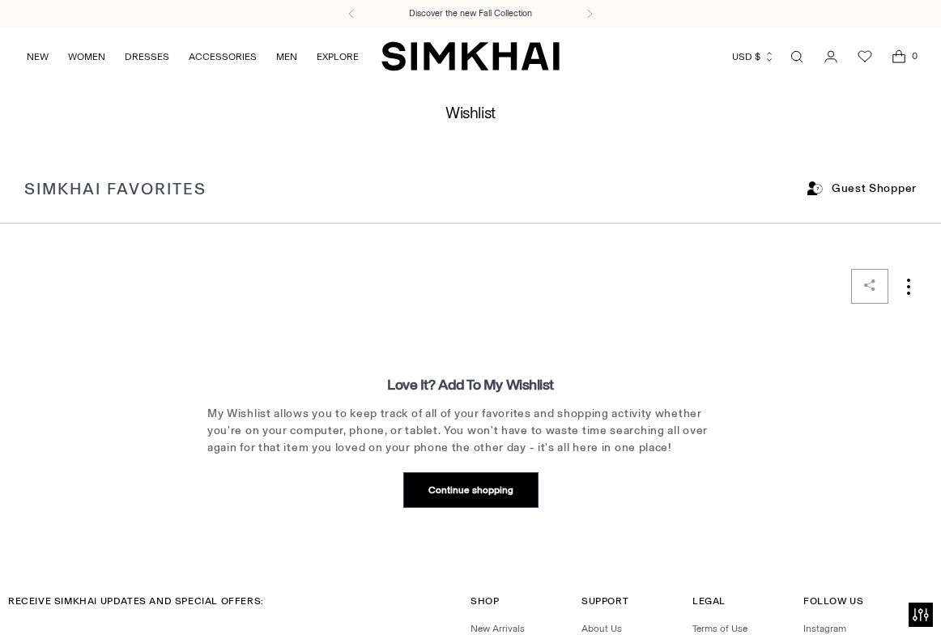
click at [792, 53] on link "Open search modal" at bounding box center [796, 56] width 32 height 32
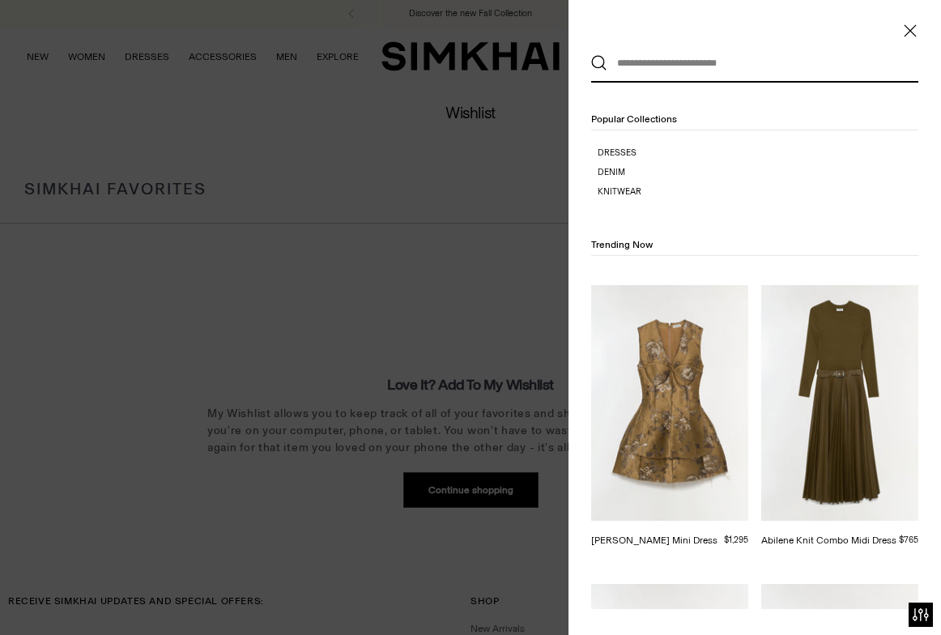
click at [759, 63] on input "text" at bounding box center [750, 63] width 287 height 36
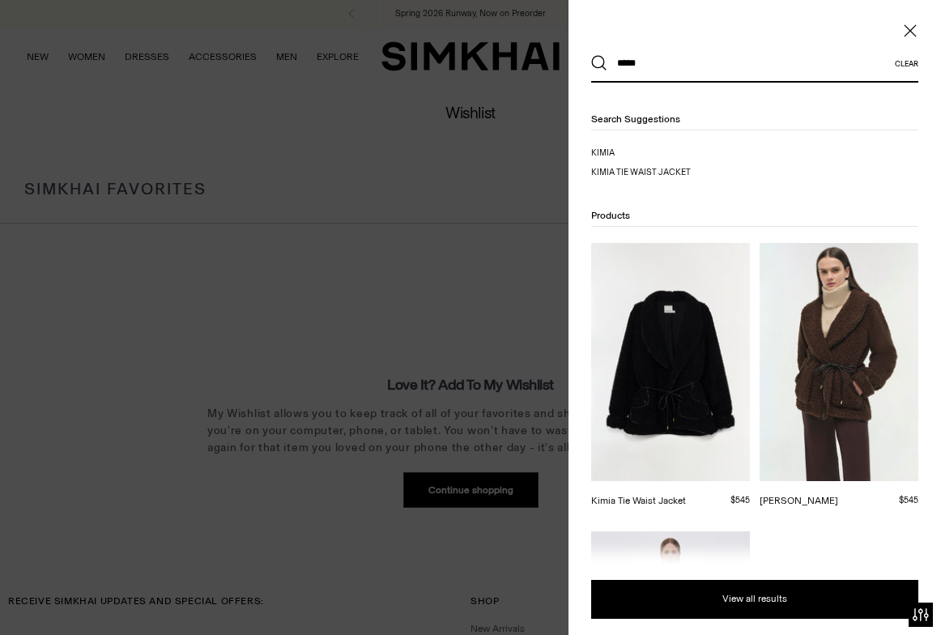
type input "*****"
click at [688, 354] on img at bounding box center [670, 362] width 159 height 238
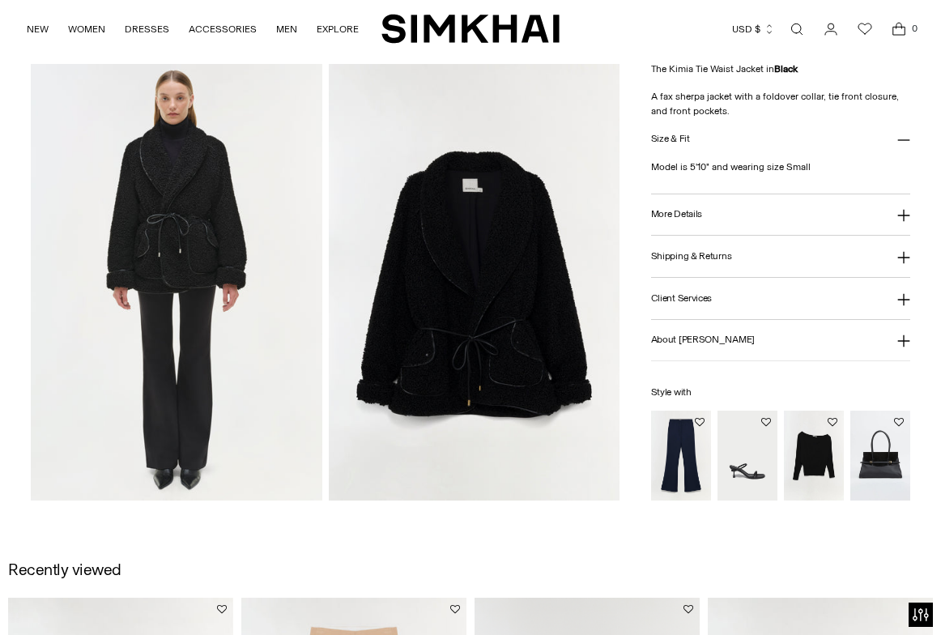
scroll to position [933, 0]
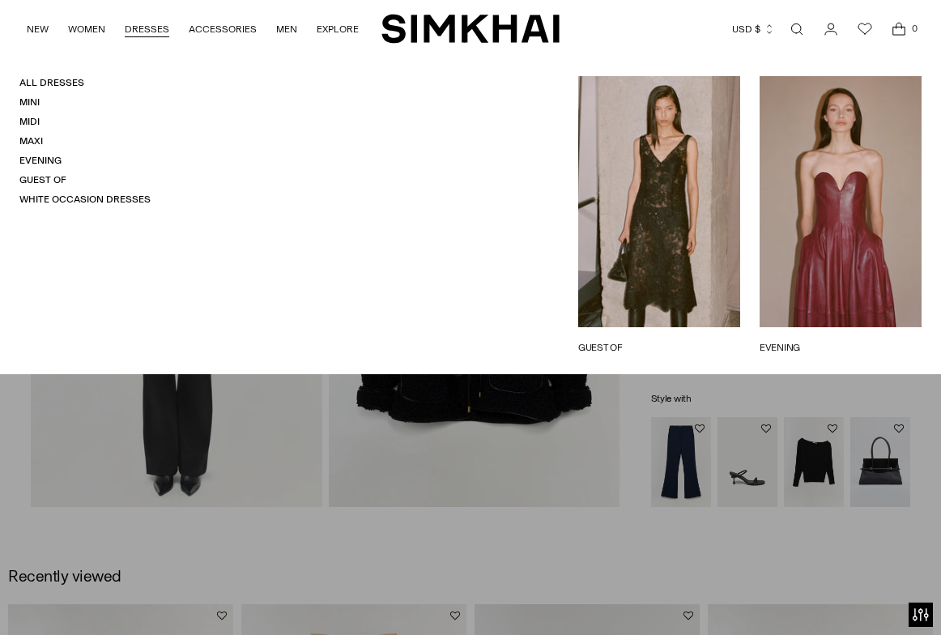
drag, startPoint x: 424, startPoint y: 349, endPoint x: 152, endPoint y: 6, distance: 437.9
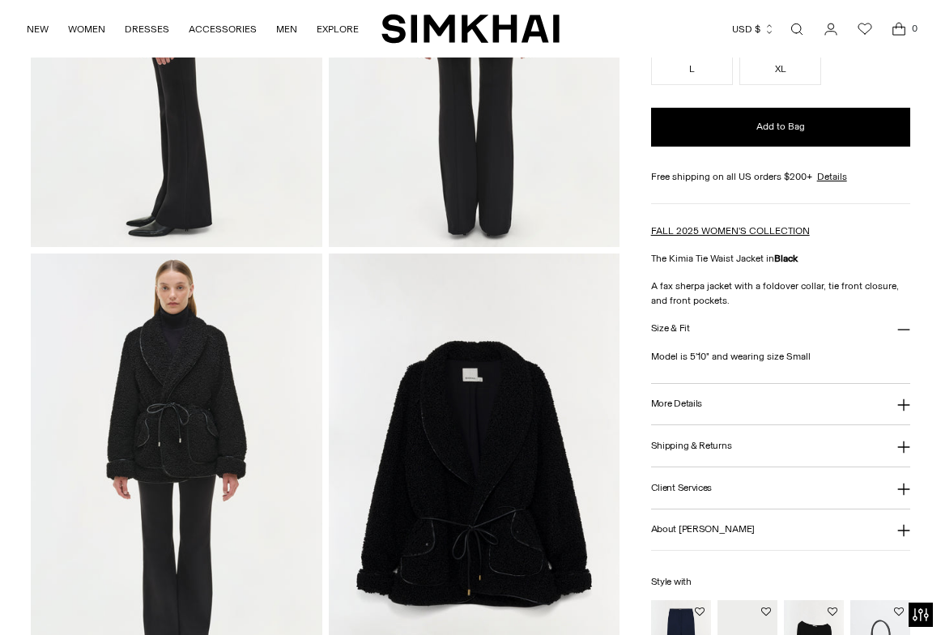
scroll to position [731, 0]
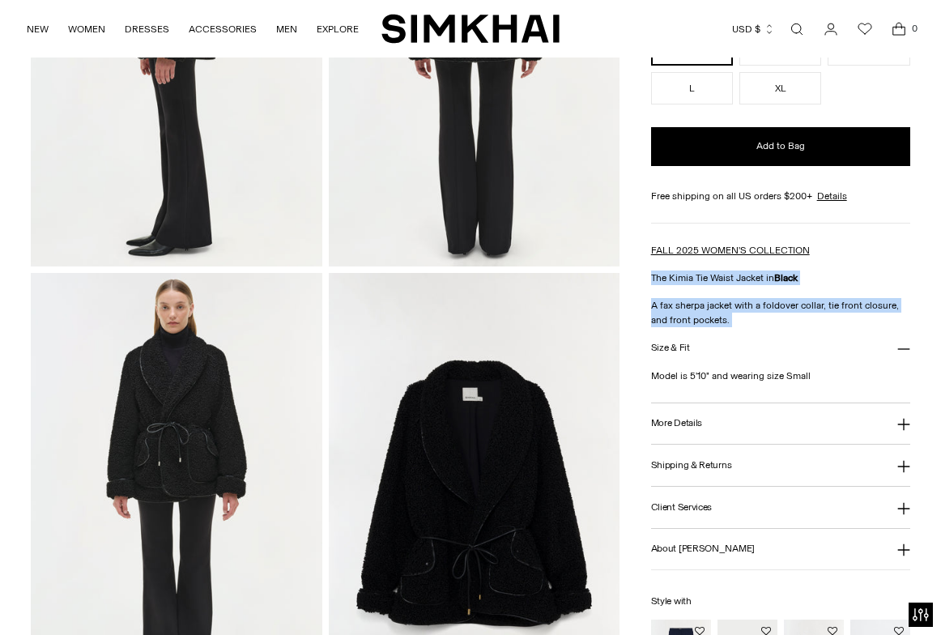
drag, startPoint x: 651, startPoint y: 276, endPoint x: 737, endPoint y: 334, distance: 104.0
click at [737, 334] on div "Kimia Tie Waist Jacket Regular price $545 Unit price / per Color: Black ***** S…" at bounding box center [780, 296] width 259 height 826
copy div "The Kimia Tie Waist Jacket in Black A fax sherpa jacket with a foldover collar,…"
click at [698, 355] on button "Size & Fit" at bounding box center [780, 347] width 259 height 41
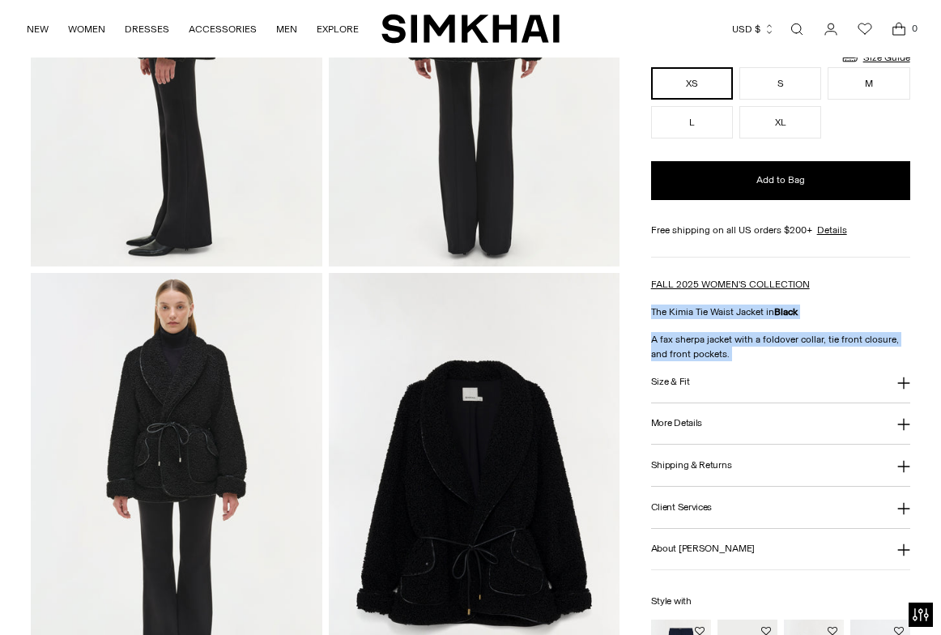
click at [731, 380] on button "Size & Fit" at bounding box center [780, 381] width 259 height 41
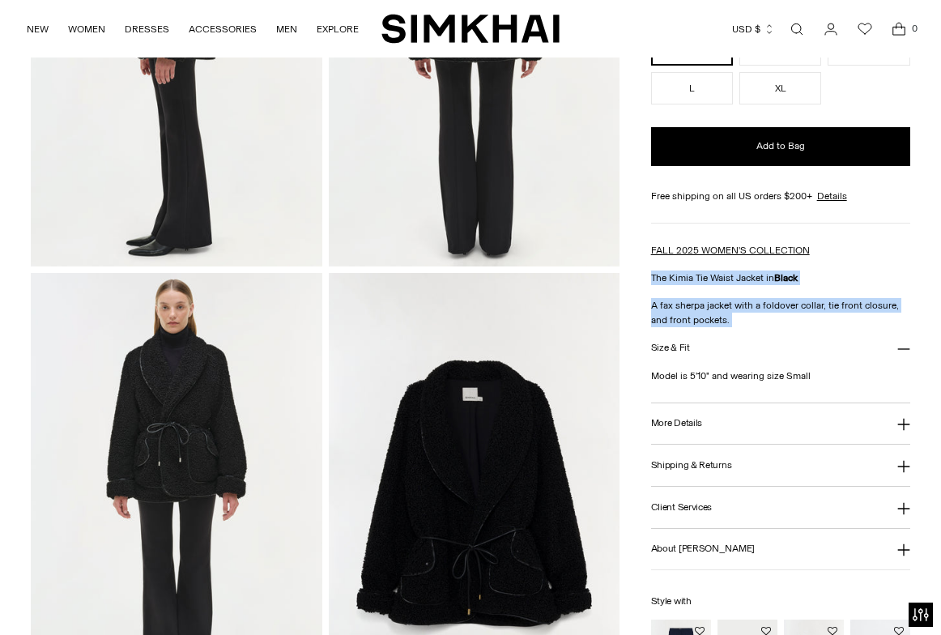
click at [748, 410] on button "More Details" at bounding box center [780, 422] width 259 height 41
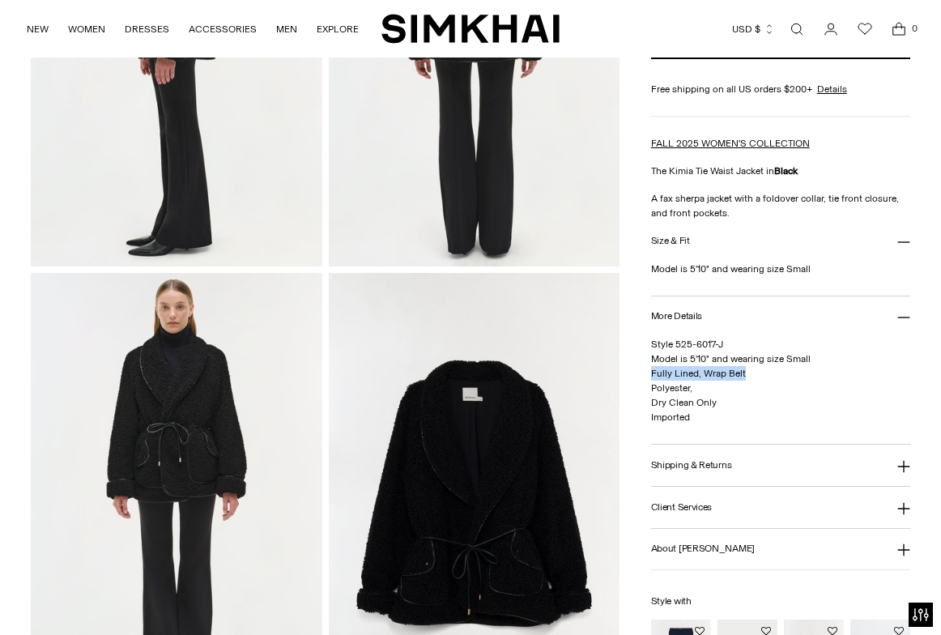
drag, startPoint x: 652, startPoint y: 372, endPoint x: 766, endPoint y: 372, distance: 114.1
click at [767, 373] on p "Style 525-6017-J Model is 5'10" and wearing size Small Fully Lined, Wrap Belt P…" at bounding box center [780, 380] width 259 height 87
copy span "Fully Lined, Wrap Belt"
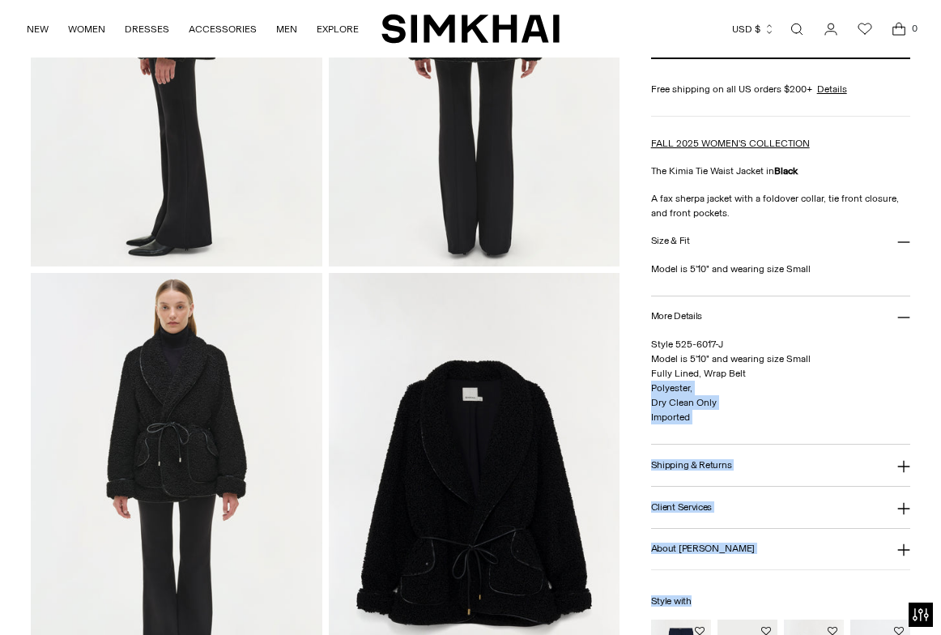
drag, startPoint x: 695, startPoint y: 385, endPoint x: 644, endPoint y: 380, distance: 52.0
click at [644, 380] on div "Home / Kimia Tie Waist Jacket Kimia Tie Waist Jacket Regular price $545 Unit pr…" at bounding box center [470, 47] width 878 height 1323
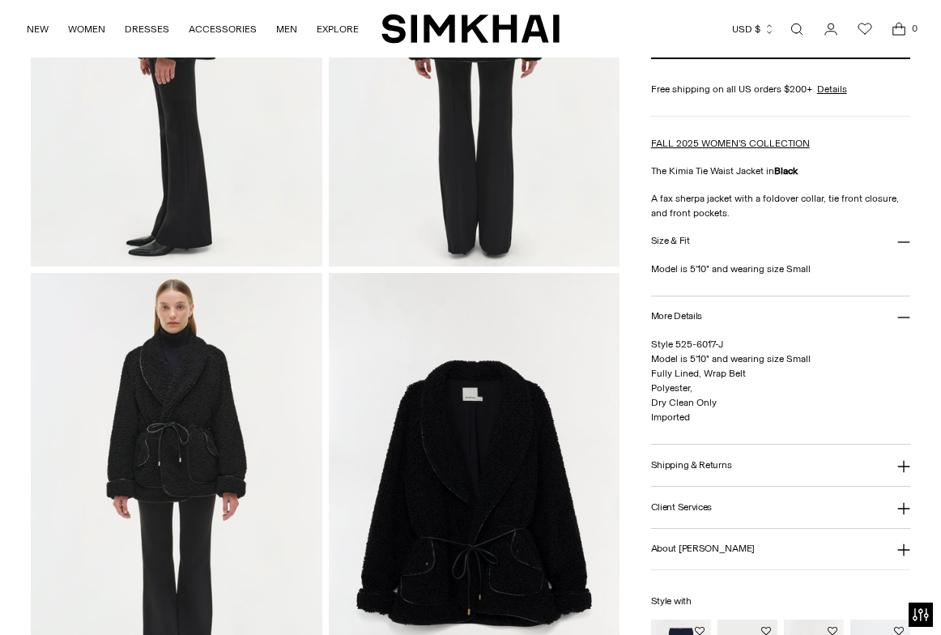
click at [715, 383] on p "Style 525-6017-J Model is 5'10" and wearing size Small Fully Lined, Wrap Belt P…" at bounding box center [780, 380] width 259 height 87
drag, startPoint x: 650, startPoint y: 384, endPoint x: 708, endPoint y: 384, distance: 57.5
click at [708, 384] on p "Style 525-6017-J Model is 5'10" and wearing size Small Fully Lined, Wrap Belt P…" at bounding box center [780, 380] width 259 height 87
copy span "Polyester,"
drag, startPoint x: 718, startPoint y: 402, endPoint x: 652, endPoint y: 397, distance: 66.5
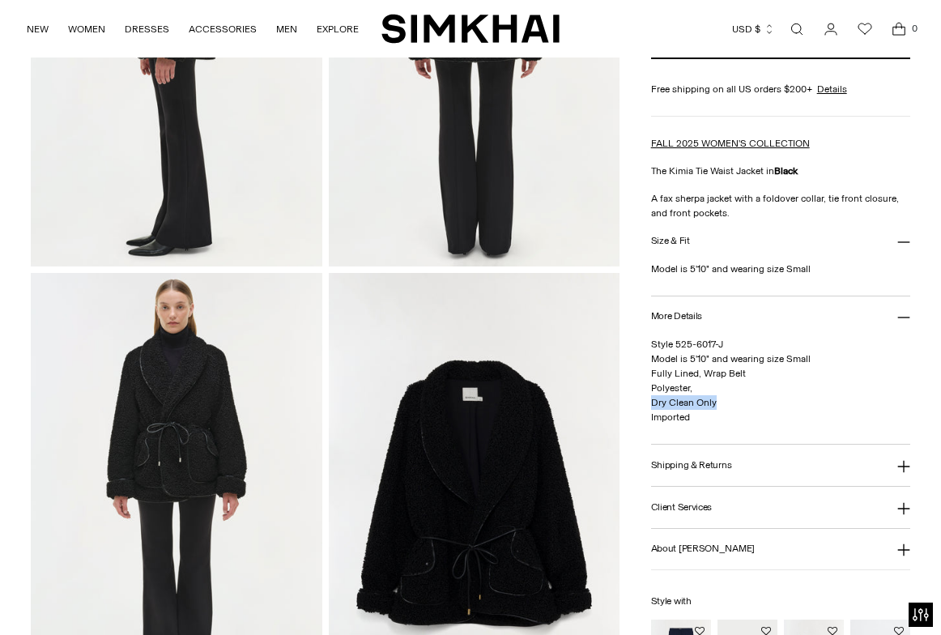
click at [652, 397] on p "Style 525-6017-J Model is 5'10" and wearing size Small Fully Lined, Wrap Belt P…" at bounding box center [780, 380] width 259 height 87
copy span "Dry Clean Only"
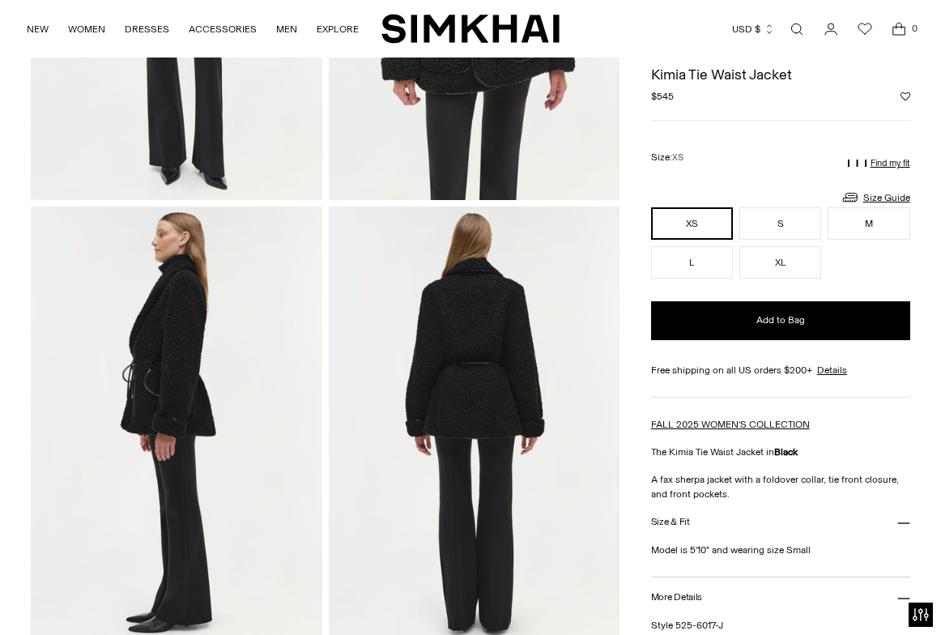
scroll to position [341, 0]
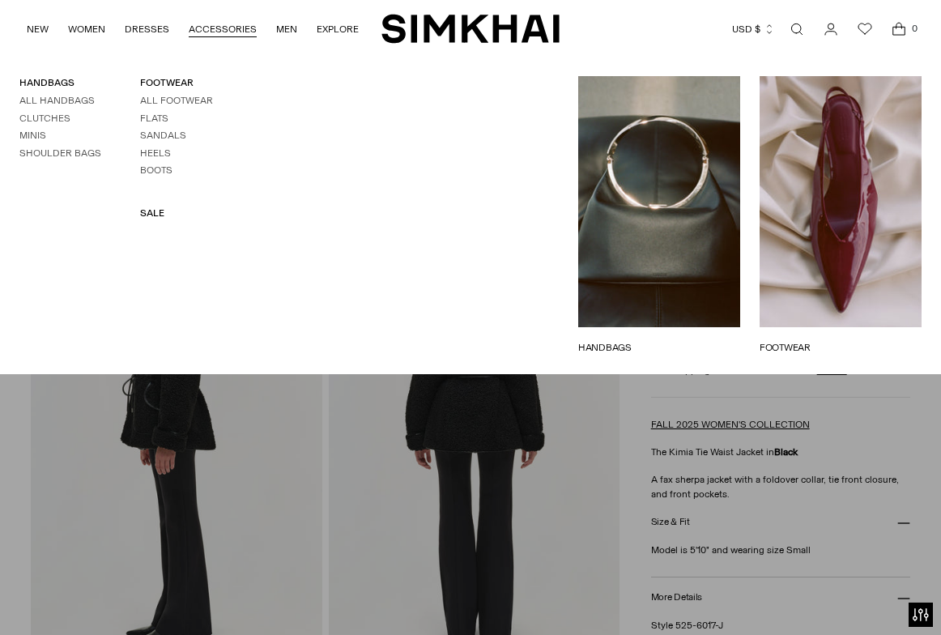
click at [792, 22] on link "Open search modal" at bounding box center [796, 29] width 32 height 32
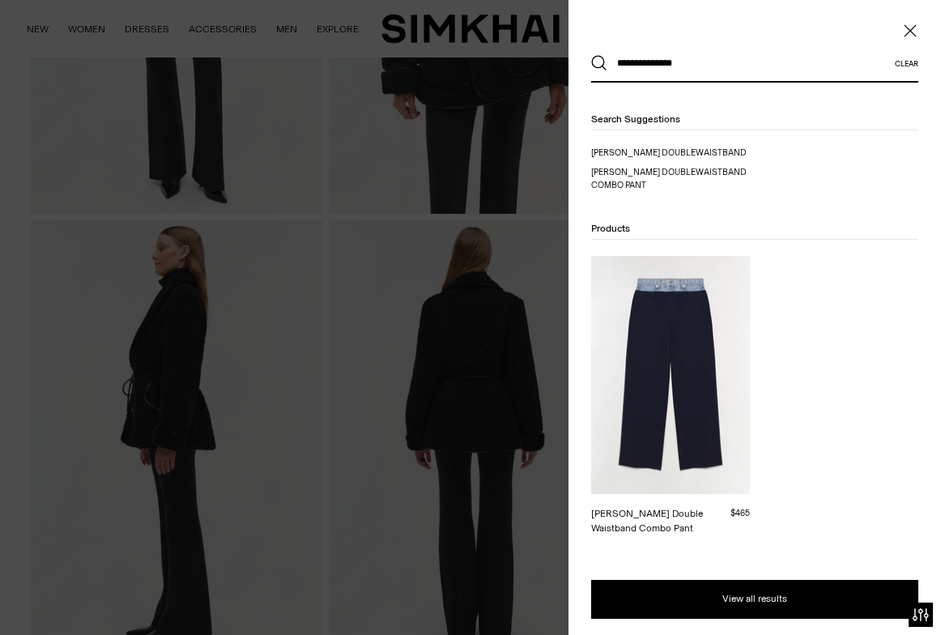
type input "**********"
click at [683, 351] on img at bounding box center [670, 375] width 159 height 238
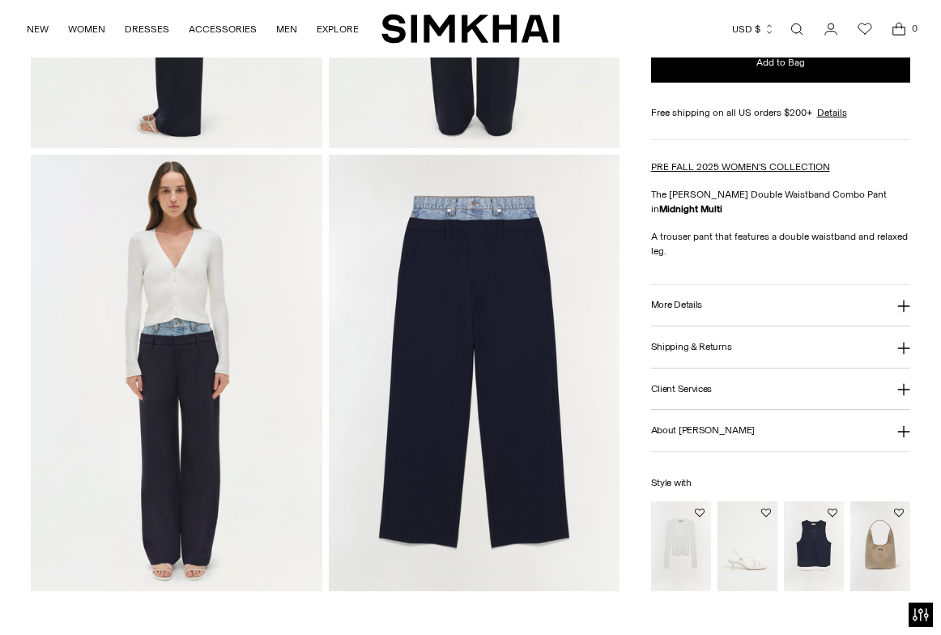
scroll to position [847, 0]
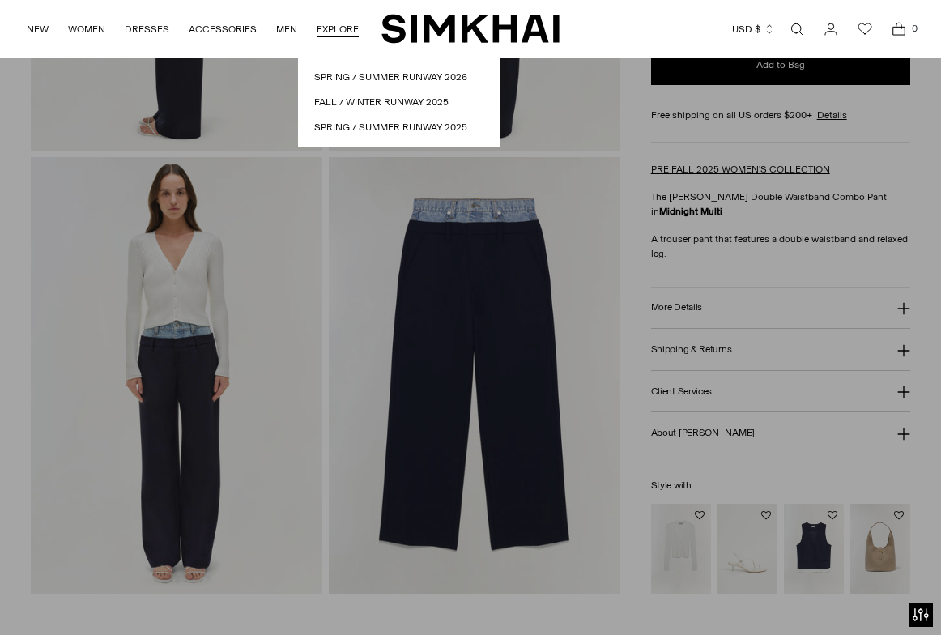
drag, startPoint x: 472, startPoint y: 450, endPoint x: 299, endPoint y: 0, distance: 482.3
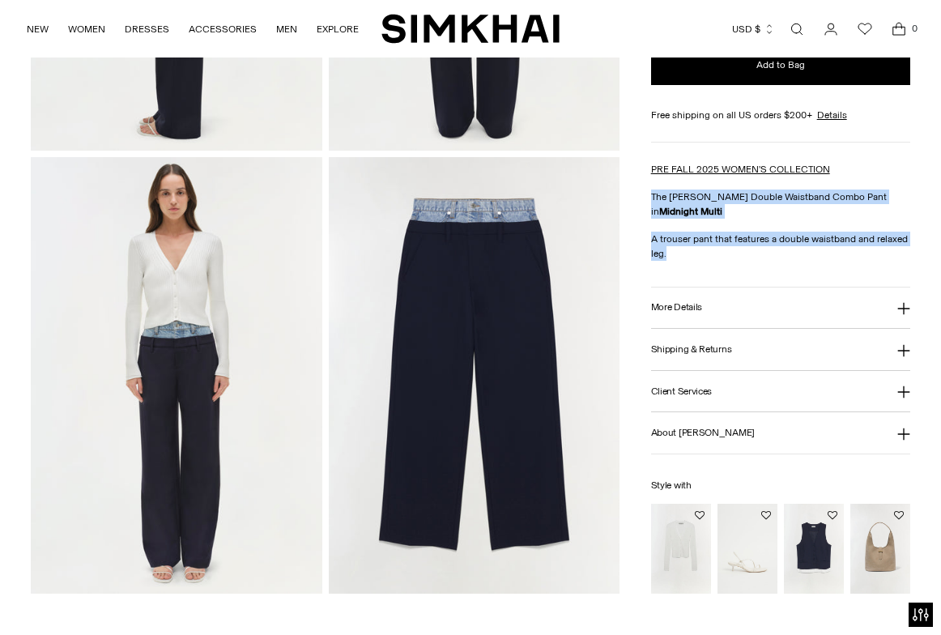
drag, startPoint x: 650, startPoint y: 193, endPoint x: 706, endPoint y: 253, distance: 81.9
click at [706, 253] on div "PRE FALL 2025 WOMEN'S COLLECTION The Ophelia Double Waistband Combo Pant in Mid…" at bounding box center [780, 210] width 259 height 99
copy div "The Ophelia Double Waistband Combo Pant in Midnight Multi A trouser pant that f…"
click at [756, 302] on button "More Details" at bounding box center [780, 307] width 259 height 41
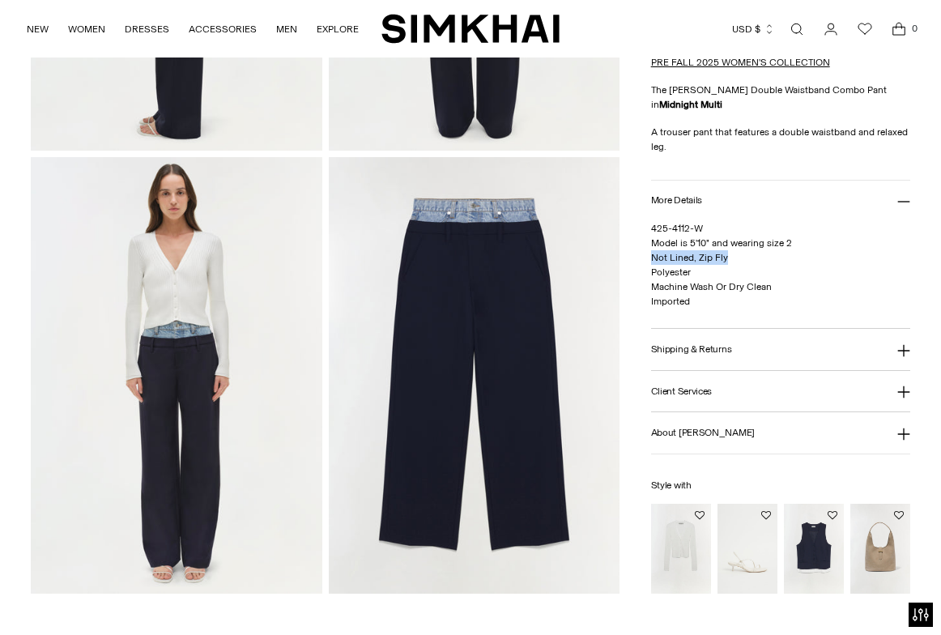
drag, startPoint x: 651, startPoint y: 257, endPoint x: 746, endPoint y: 260, distance: 95.6
click at [747, 260] on p "425-4112-W Model is 5'10" and wearing size 2 Not Lined, Zip Fly Polyester Machi…" at bounding box center [780, 264] width 259 height 87
copy span "Not Lined, Zip Fly"
drag, startPoint x: 652, startPoint y: 271, endPoint x: 707, endPoint y: 271, distance: 55.0
click at [707, 271] on p "425-4112-W Model is 5'10" and wearing size 2 Not Lined, Zip Fly Polyester Machi…" at bounding box center [780, 264] width 259 height 87
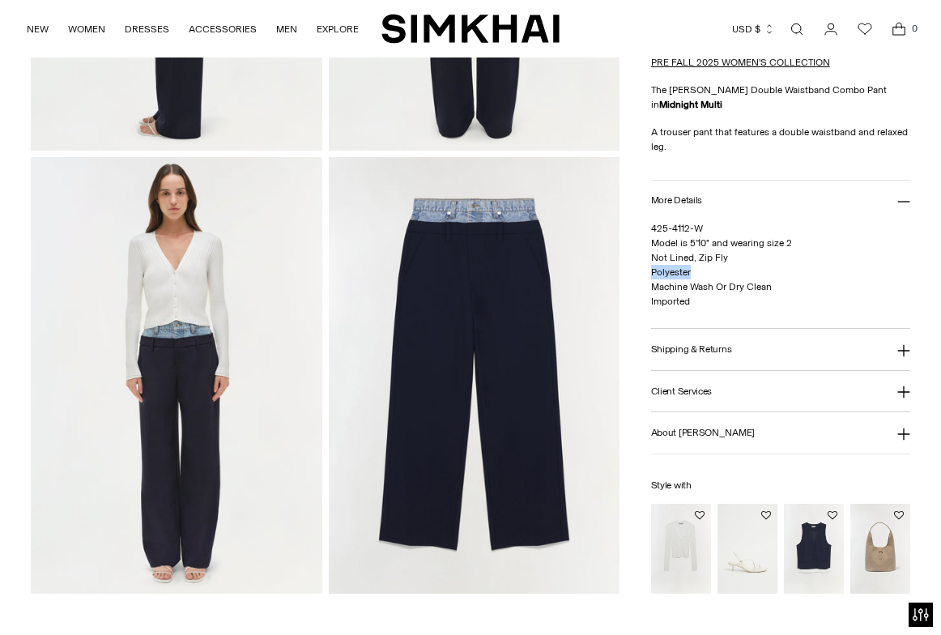
copy span "Polyester"
drag, startPoint x: 651, startPoint y: 287, endPoint x: 810, endPoint y: 290, distance: 158.7
click at [810, 290] on p "425-4112-W Model is 5'10" and wearing size 2 Not Lined, Zip Fly Polyester Machi…" at bounding box center [780, 264] width 259 height 87
copy span "Machine Wash Or Dry Clean"
drag, startPoint x: 651, startPoint y: 300, endPoint x: 712, endPoint y: 299, distance: 60.7
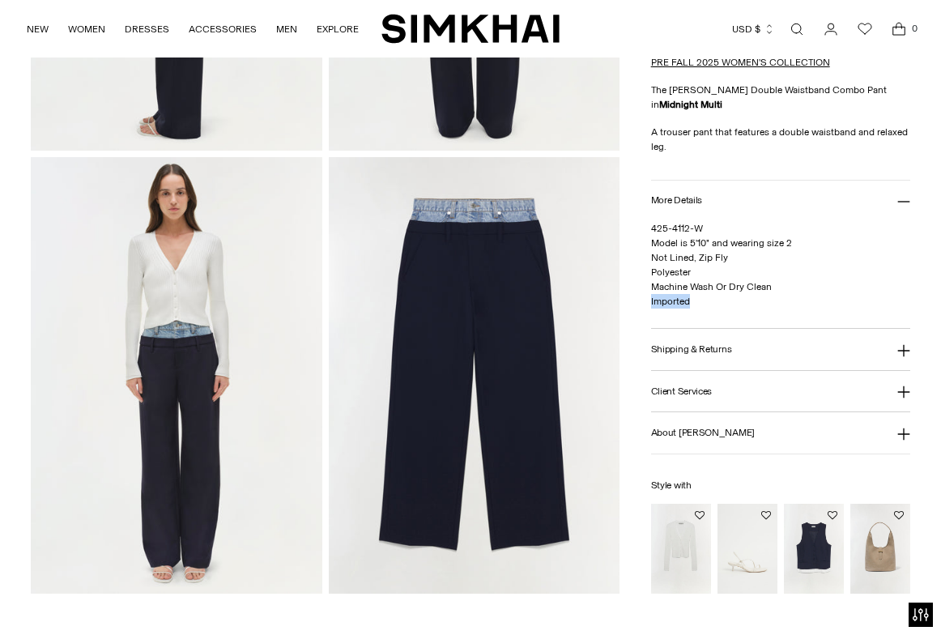
click at [712, 300] on p "425-4112-W Model is 5'10" and wearing size 2 Not Lined, Zip Fly Polyester Machi…" at bounding box center [780, 264] width 259 height 87
copy span "Imported"
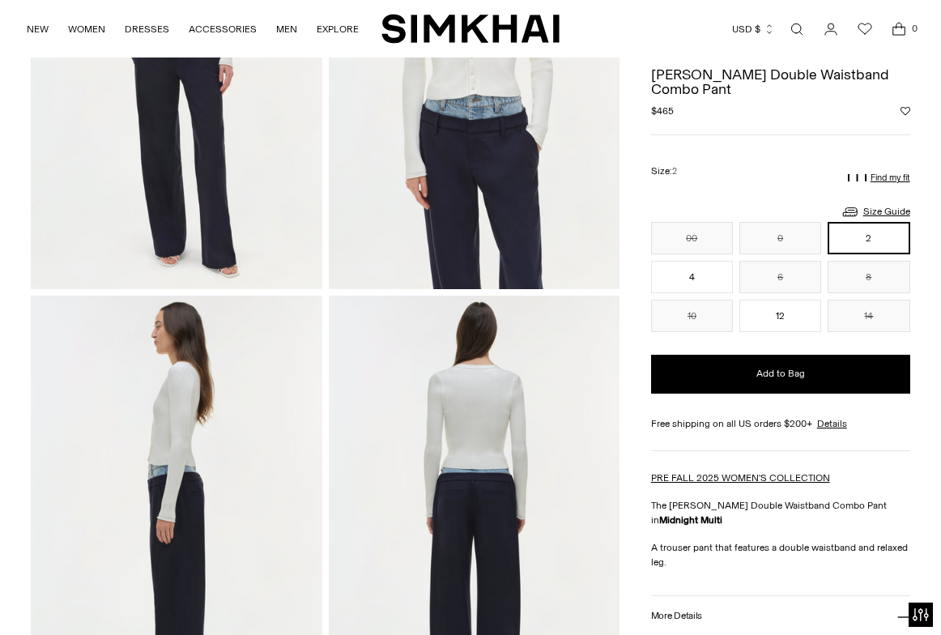
scroll to position [0, 0]
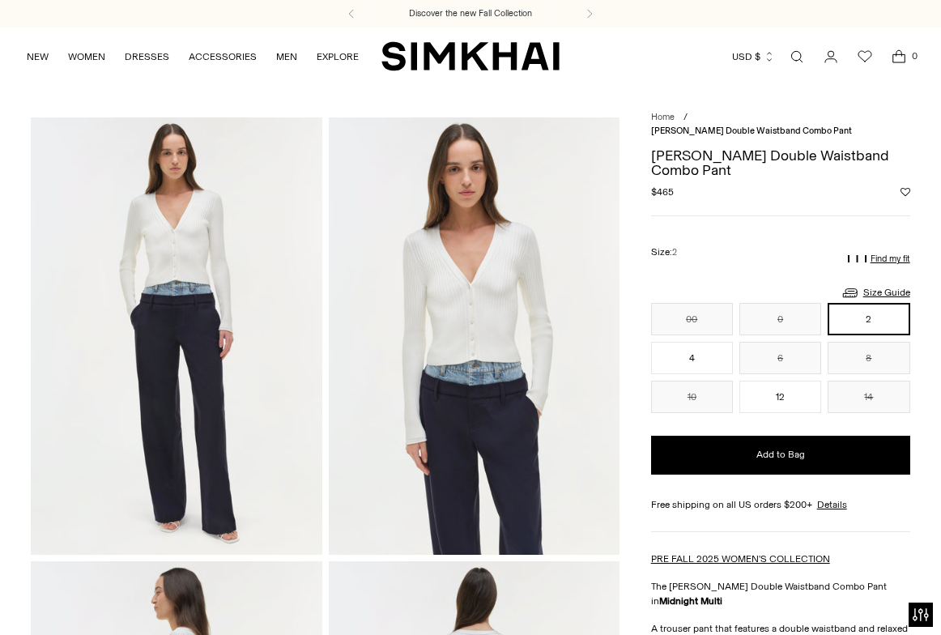
click at [787, 55] on link "Open search modal" at bounding box center [796, 56] width 32 height 32
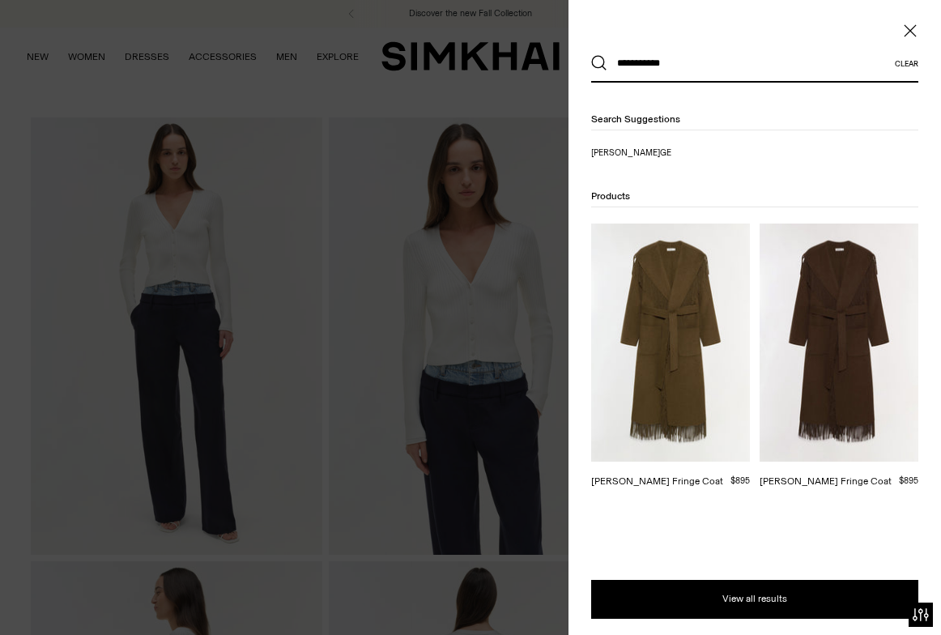
type input "**********"
click at [816, 353] on img at bounding box center [838, 342] width 159 height 238
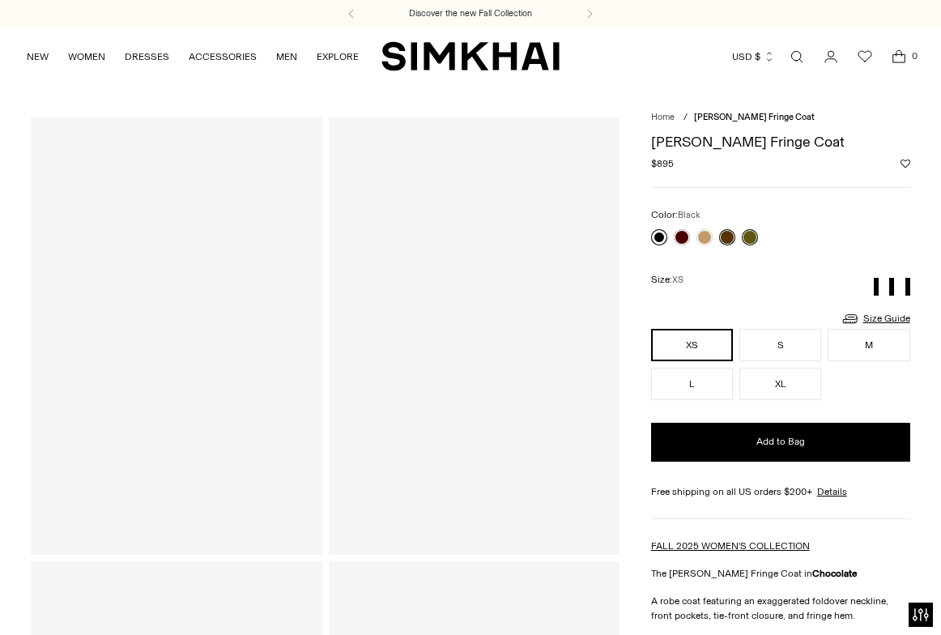
click at [659, 234] on link at bounding box center [659, 237] width 16 height 16
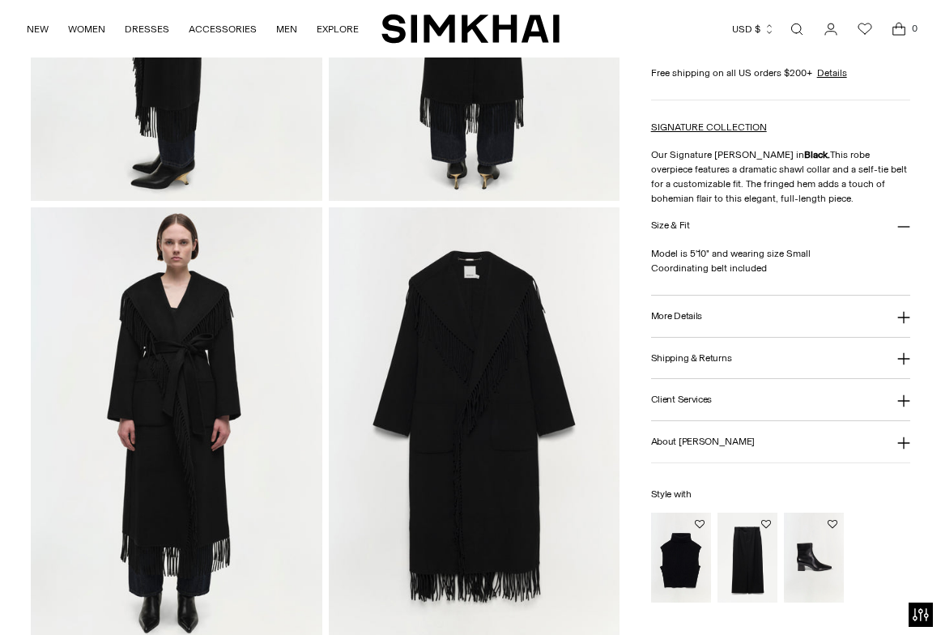
scroll to position [798, 0]
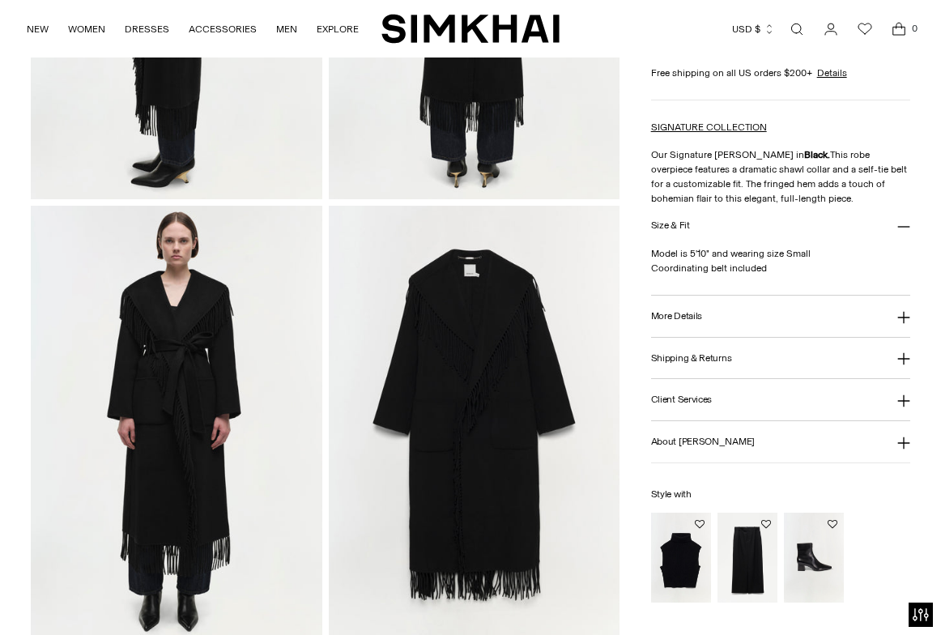
drag, startPoint x: 485, startPoint y: 423, endPoint x: 686, endPoint y: 1, distance: 468.2
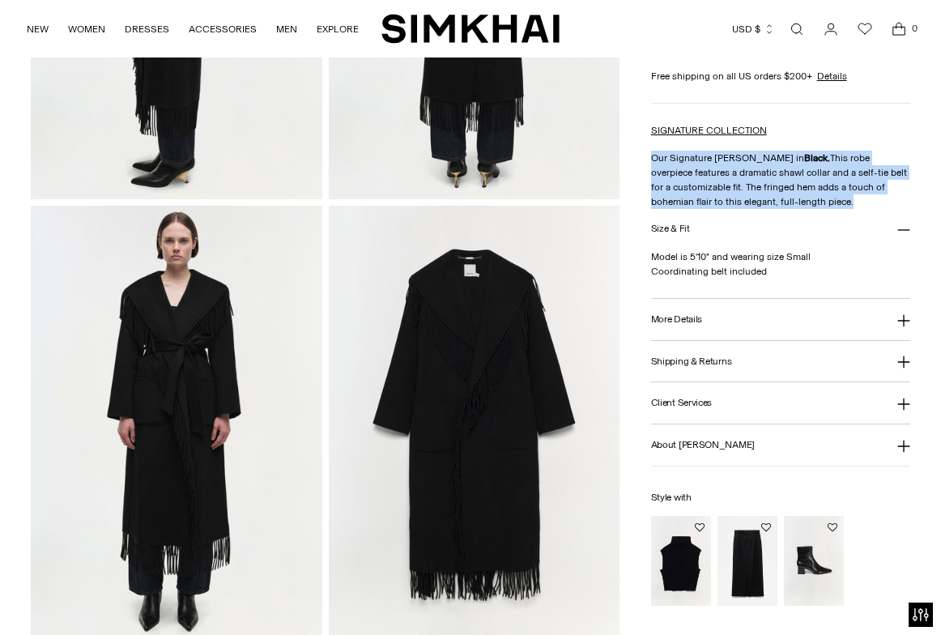
drag, startPoint x: 652, startPoint y: 157, endPoint x: 820, endPoint y: 202, distance: 174.4
click at [820, 202] on p "Our Signature [PERSON_NAME] in Black. This robe overpiece features a dramatic s…" at bounding box center [780, 180] width 259 height 58
copy p "Our Signature [PERSON_NAME] in Black. This robe overpiece features a dramatic s…"
click at [738, 326] on button "More Details" at bounding box center [780, 319] width 259 height 41
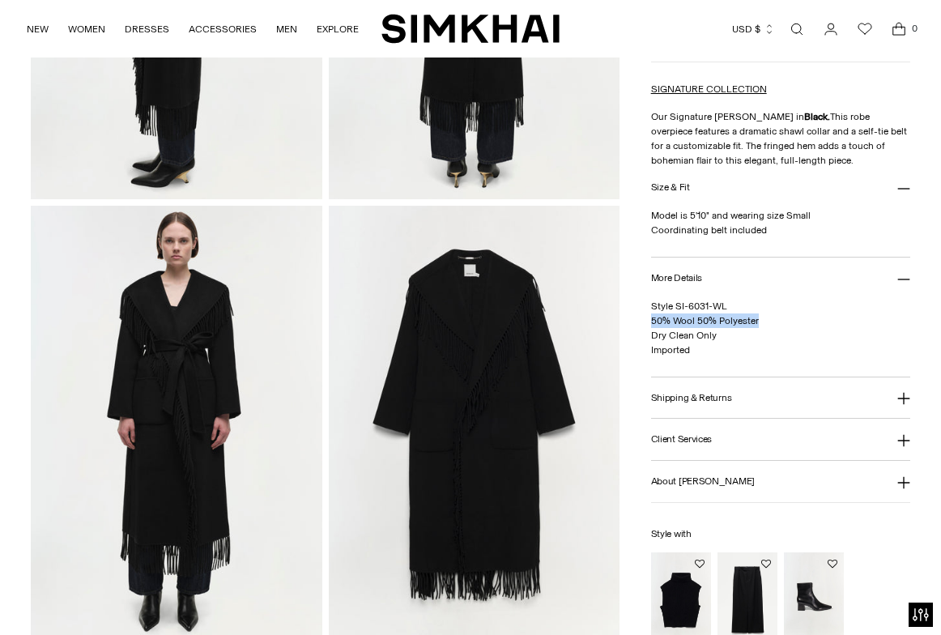
drag, startPoint x: 652, startPoint y: 319, endPoint x: 776, endPoint y: 321, distance: 124.7
click at [776, 321] on p "Style SI-6031-WL 50% Wool 50% Polyester Dry Clean Only Imported" at bounding box center [780, 328] width 259 height 58
copy span "50% Wool 50% Polyester"
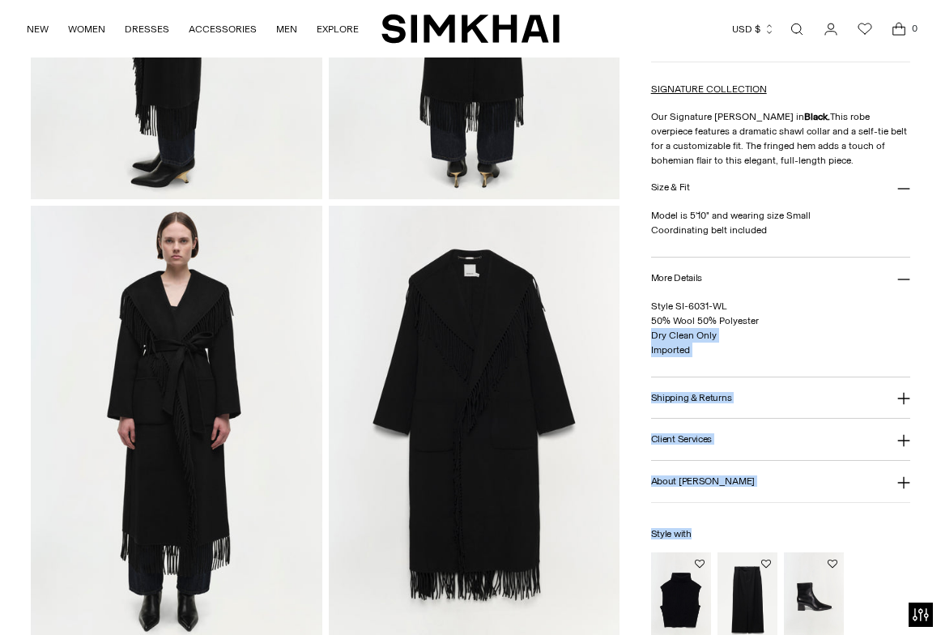
drag, startPoint x: 649, startPoint y: 334, endPoint x: 717, endPoint y: 331, distance: 68.0
drag, startPoint x: 652, startPoint y: 334, endPoint x: 716, endPoint y: 334, distance: 63.1
click at [716, 334] on p "Style SI-6031-WL 50% Wool 50% Polyester Dry Clean Only Imported" at bounding box center [780, 328] width 259 height 58
copy span "Dry Clean Only"
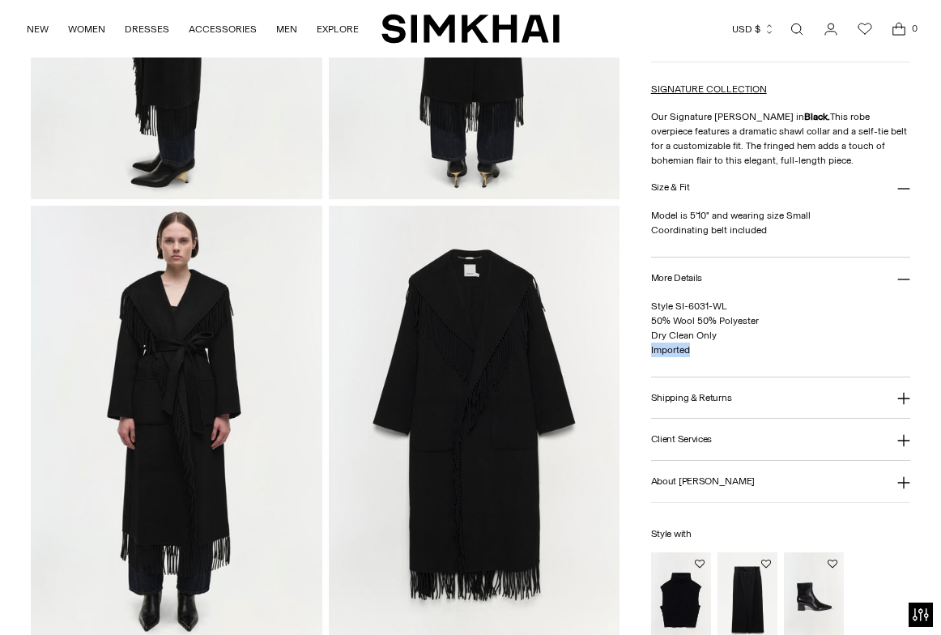
drag, startPoint x: 689, startPoint y: 346, endPoint x: 651, endPoint y: 349, distance: 38.2
click at [651, 349] on span "Style SI-6031-WL 50% Wool 50% Polyester Dry Clean Only Imported" at bounding box center [705, 327] width 108 height 55
copy span "Imported"
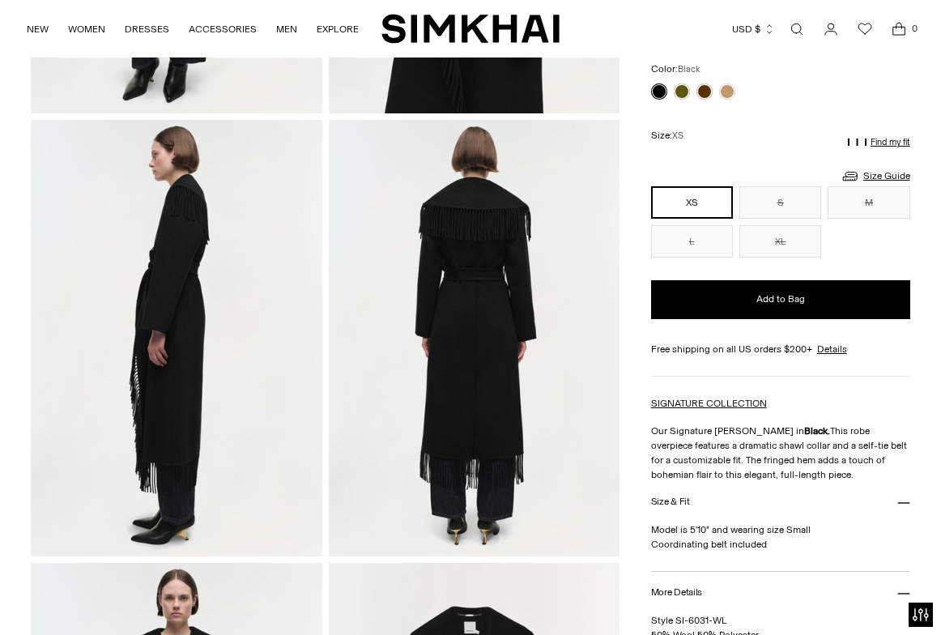
scroll to position [95, 0]
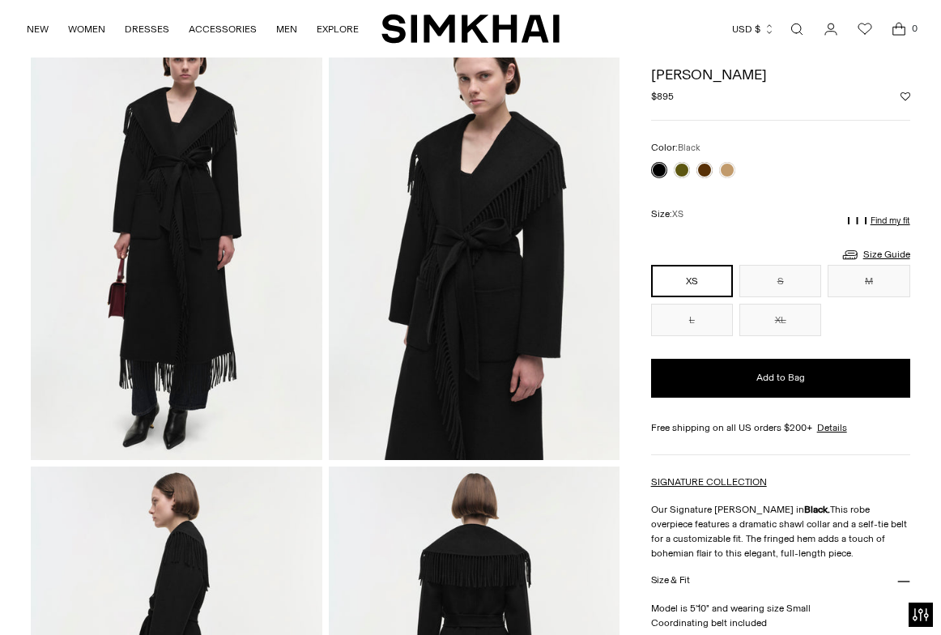
click at [799, 27] on link "Open search modal" at bounding box center [796, 29] width 32 height 32
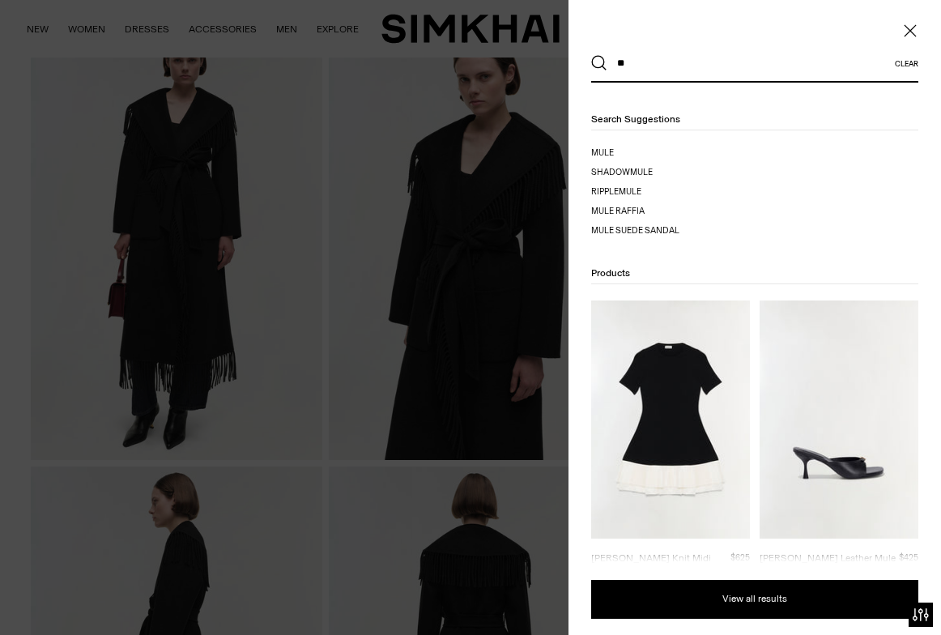
type input "*"
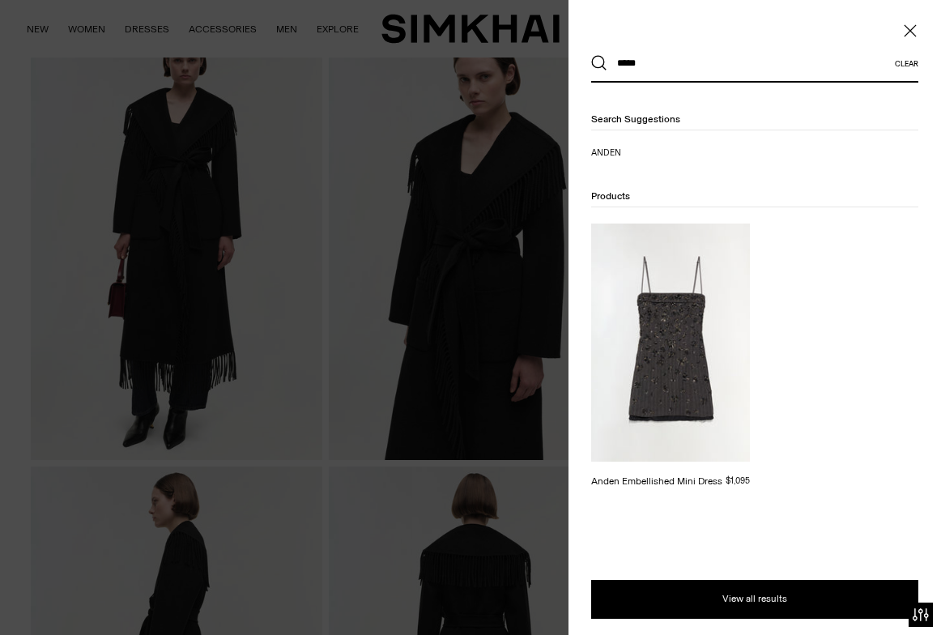
type input "*****"
